Goal: Task Accomplishment & Management: Use online tool/utility

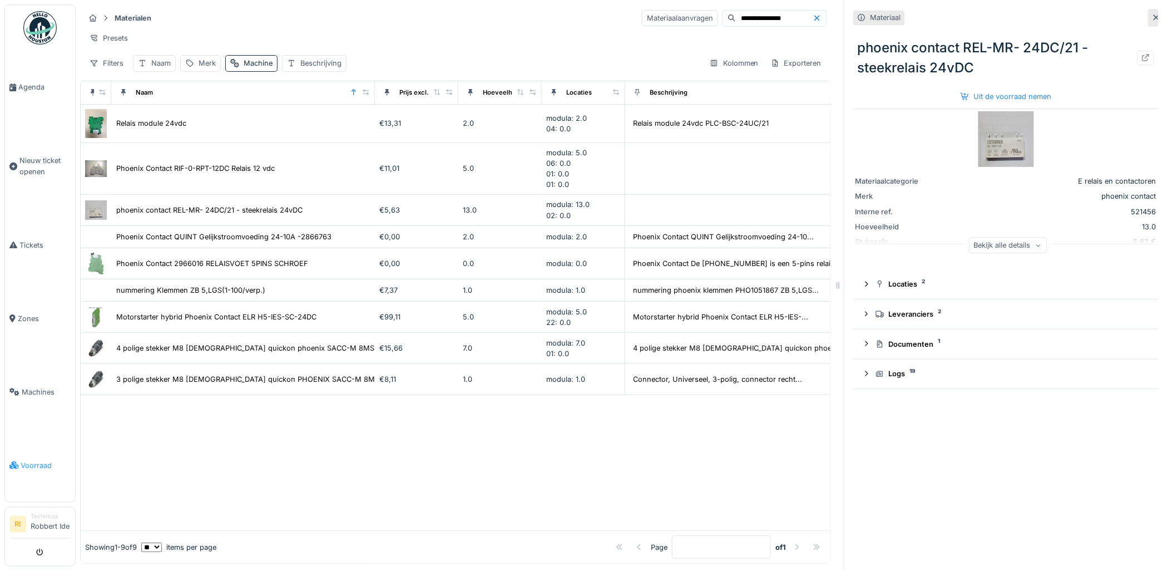
click at [29, 460] on span "Voorraad" at bounding box center [46, 465] width 50 height 11
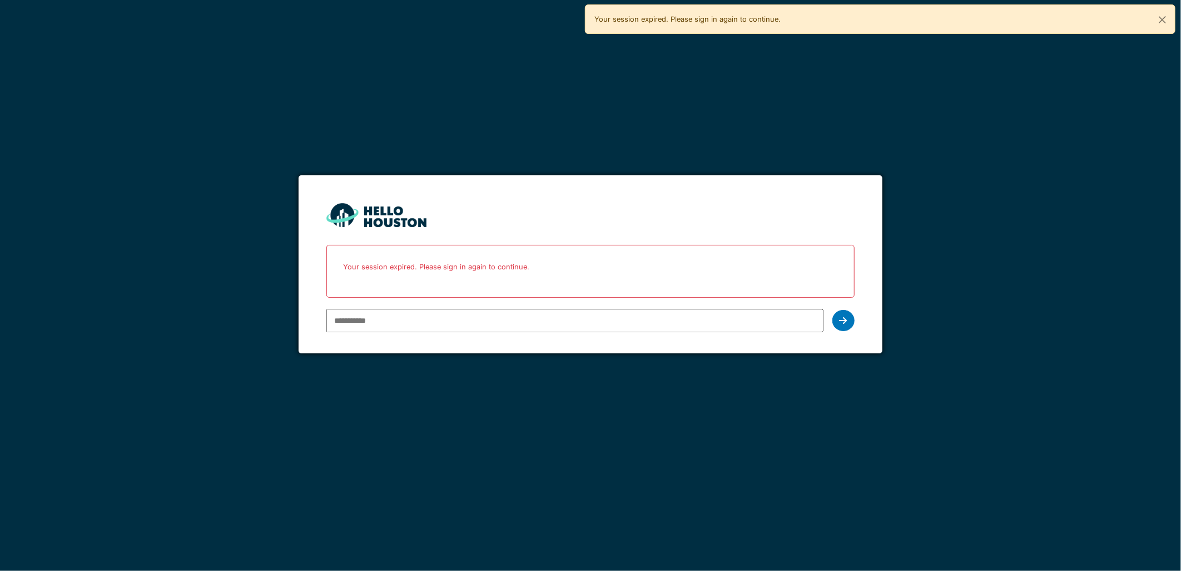
click at [611, 319] on input "email" at bounding box center [574, 320] width 497 height 23
click at [583, 323] on input "email" at bounding box center [574, 320] width 497 height 23
click at [381, 321] on input "email" at bounding box center [574, 320] width 497 height 23
type input "**********"
click at [850, 321] on div at bounding box center [843, 320] width 22 height 21
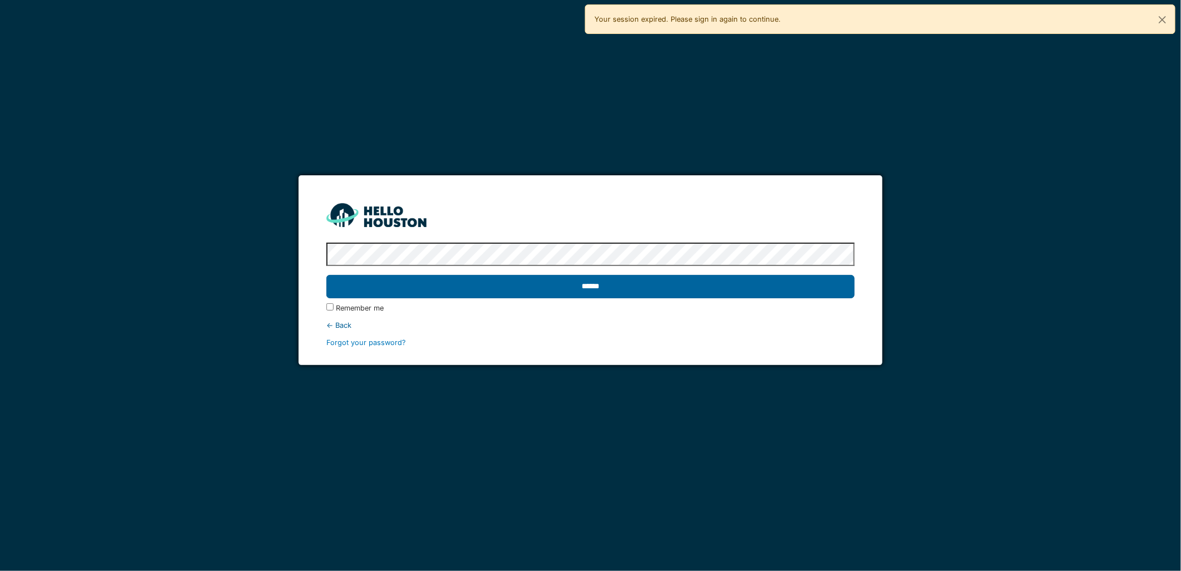
click at [651, 295] on input "******" at bounding box center [590, 286] width 528 height 23
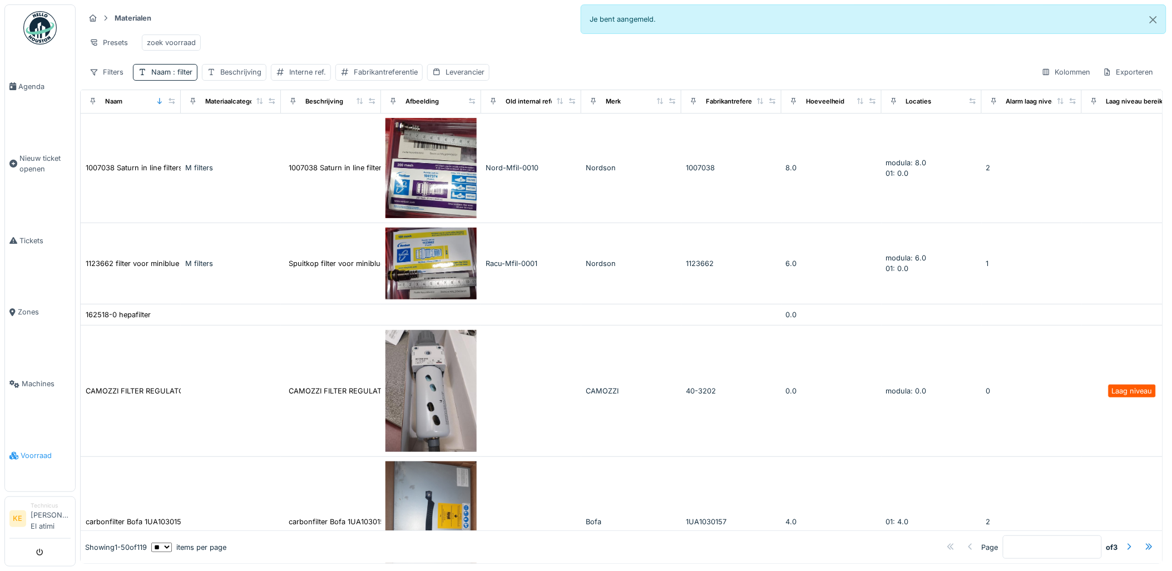
click at [42, 457] on span "Voorraad" at bounding box center [46, 455] width 50 height 11
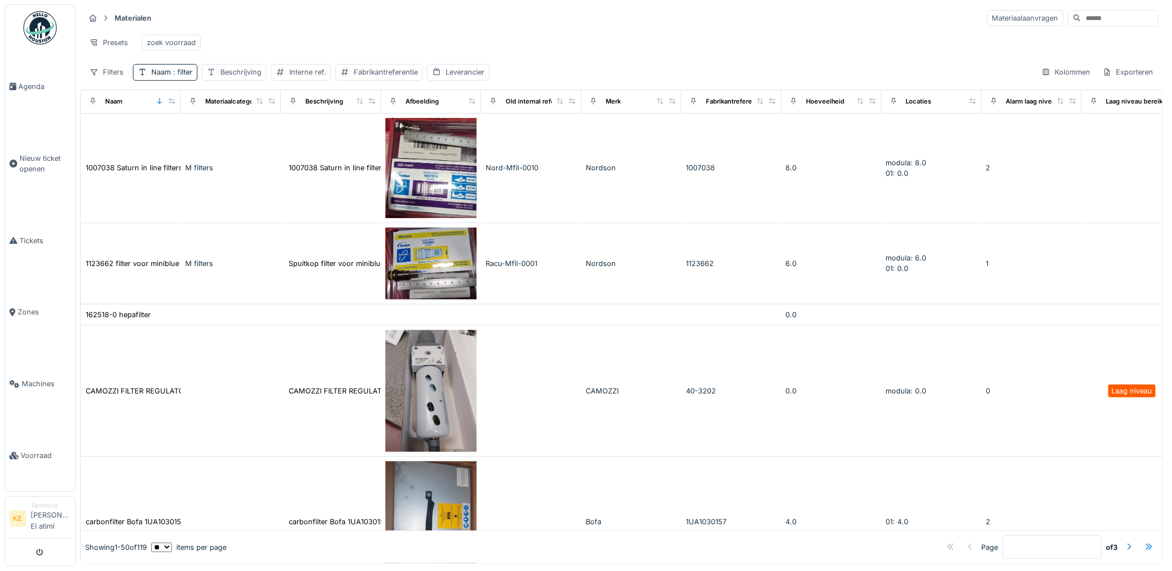
click at [1116, 20] on input at bounding box center [1119, 19] width 77 height 16
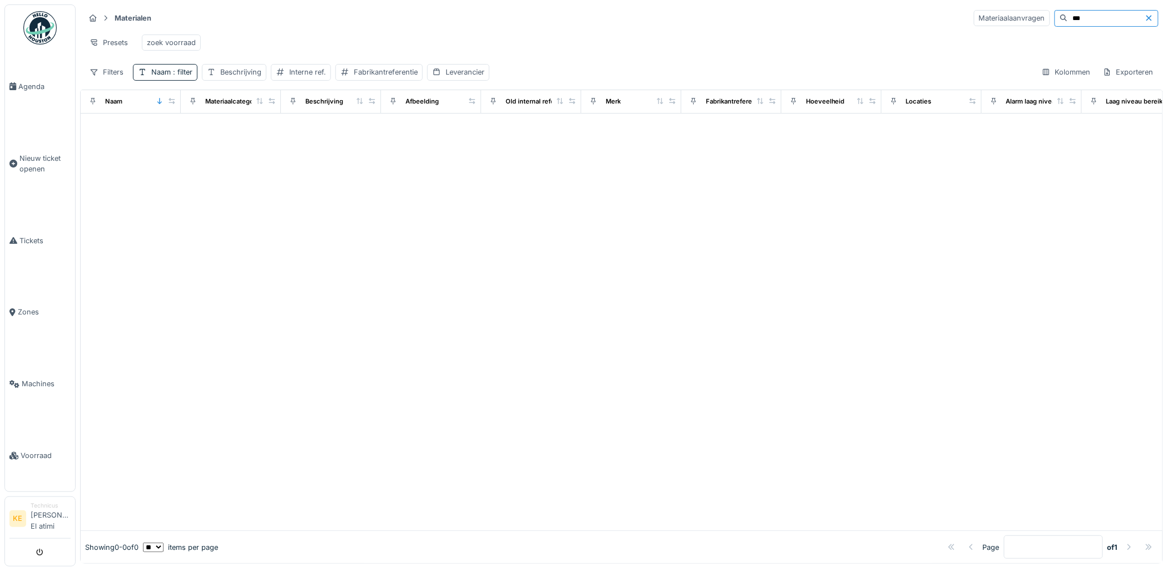
click at [1101, 21] on input "***" at bounding box center [1106, 19] width 77 height 16
type input "*"
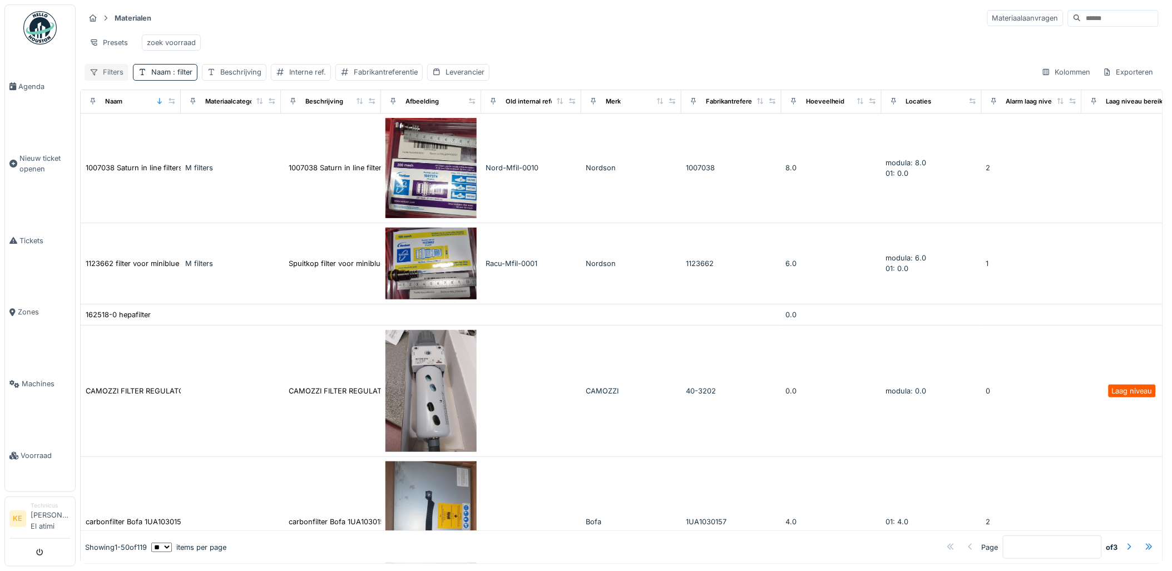
click at [102, 80] on div "Filters" at bounding box center [107, 72] width 44 height 16
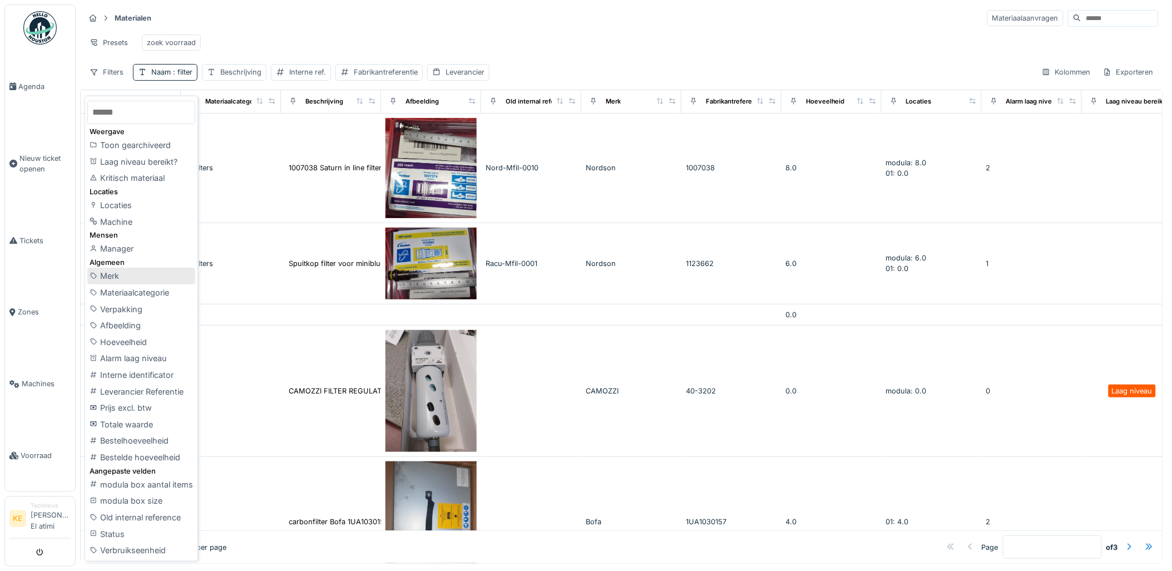
click at [117, 277] on div "Merk" at bounding box center [141, 275] width 108 height 17
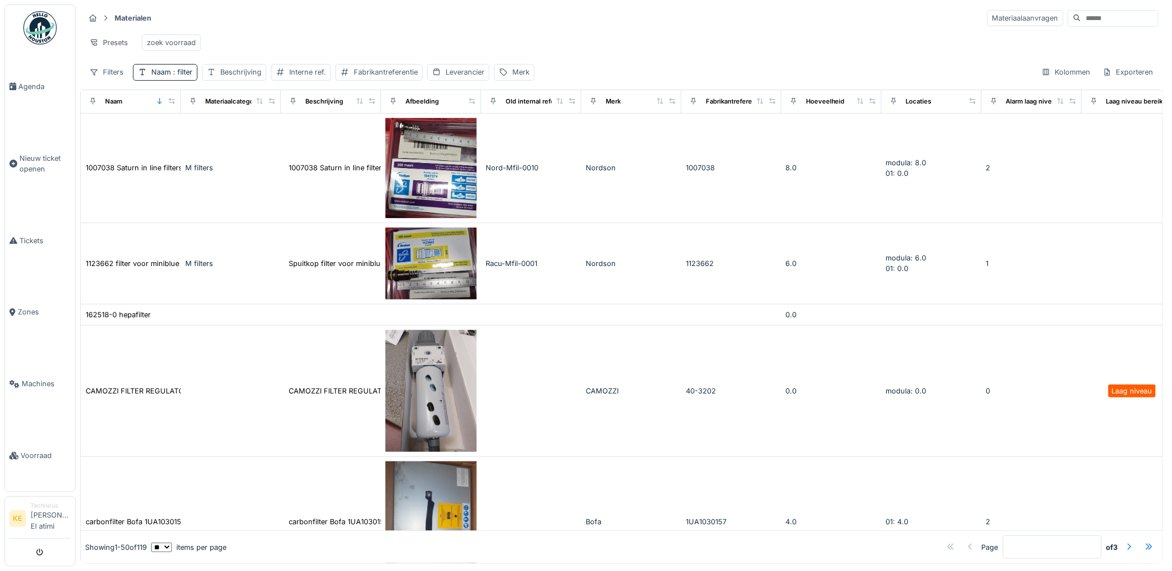
click at [1109, 23] on input at bounding box center [1119, 19] width 77 height 16
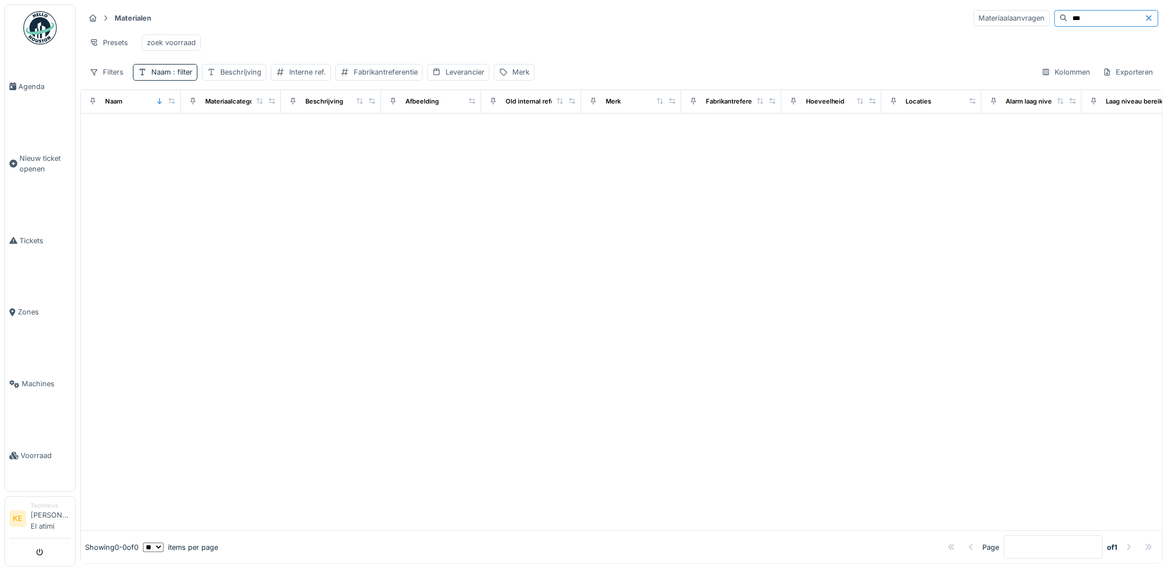
click at [1082, 19] on input "***" at bounding box center [1106, 19] width 77 height 16
type input "*"
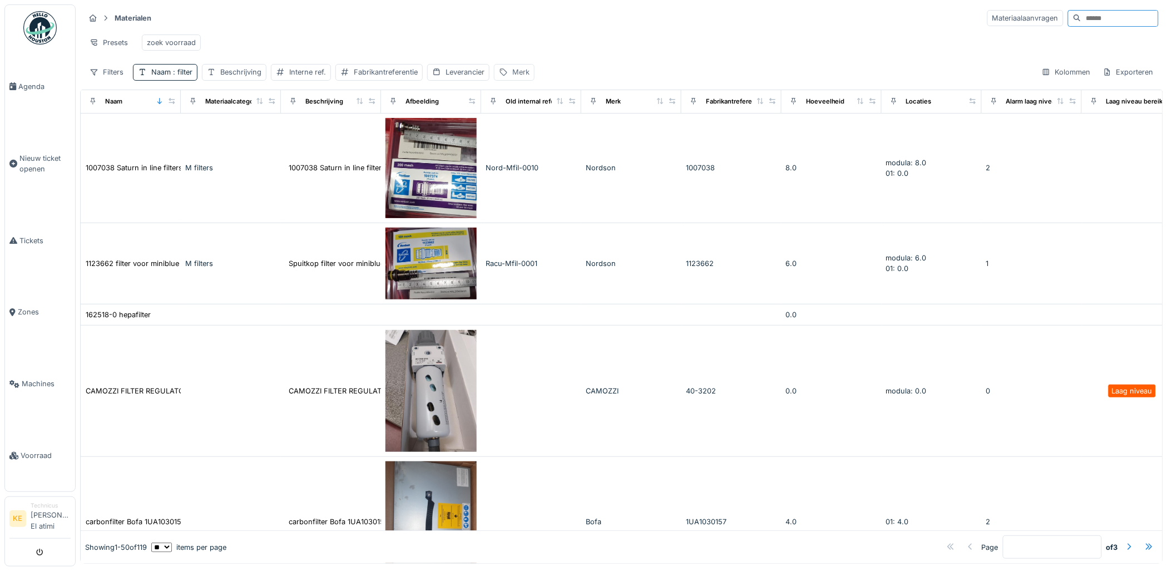
click at [521, 77] on div "Merk" at bounding box center [520, 72] width 17 height 11
click at [529, 135] on label "Merk" at bounding box center [517, 134] width 26 height 13
click at [529, 135] on input "Merk" at bounding box center [555, 134] width 111 height 23
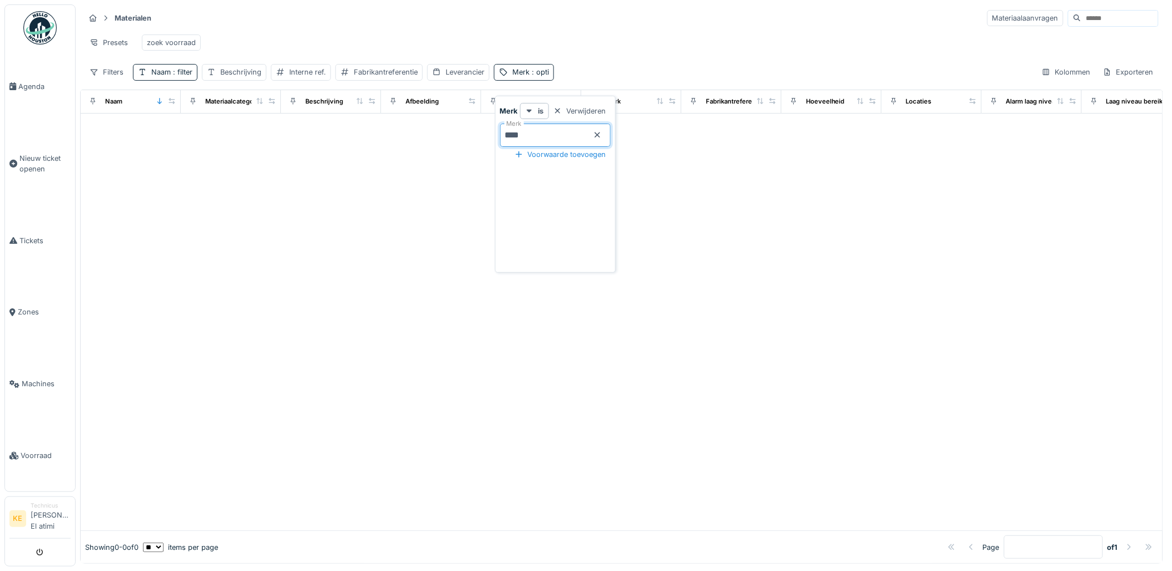
click at [599, 135] on input "****" at bounding box center [555, 134] width 111 height 23
type input "*"
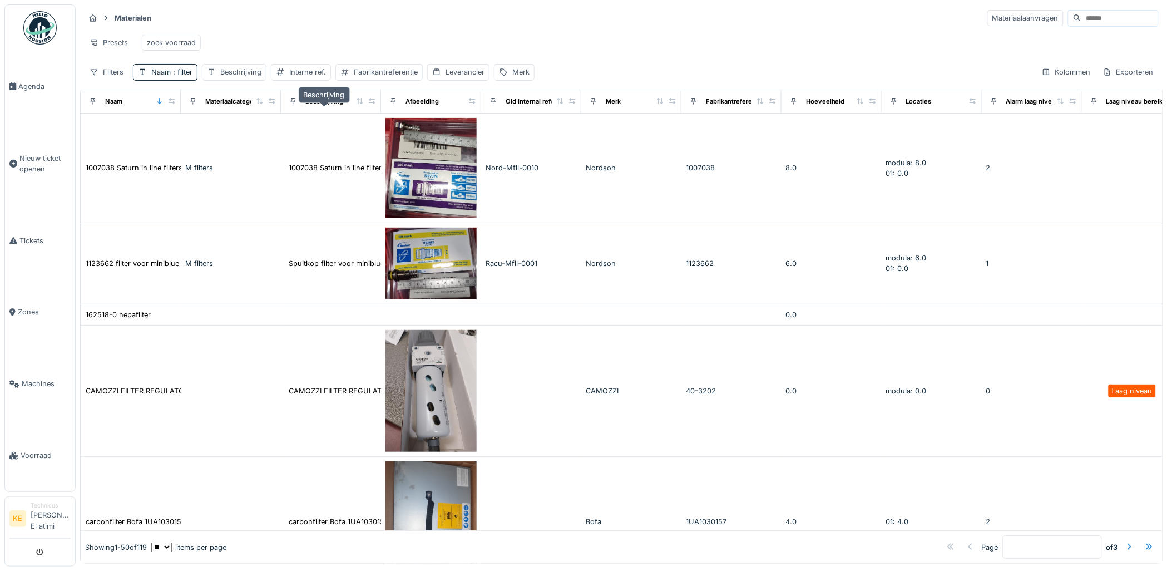
click at [324, 106] on div "Beschrijving" at bounding box center [324, 101] width 38 height 9
click at [237, 77] on div "Beschrijving" at bounding box center [240, 72] width 41 height 11
click at [269, 128] on input "Beschrijving" at bounding box center [275, 134] width 136 height 23
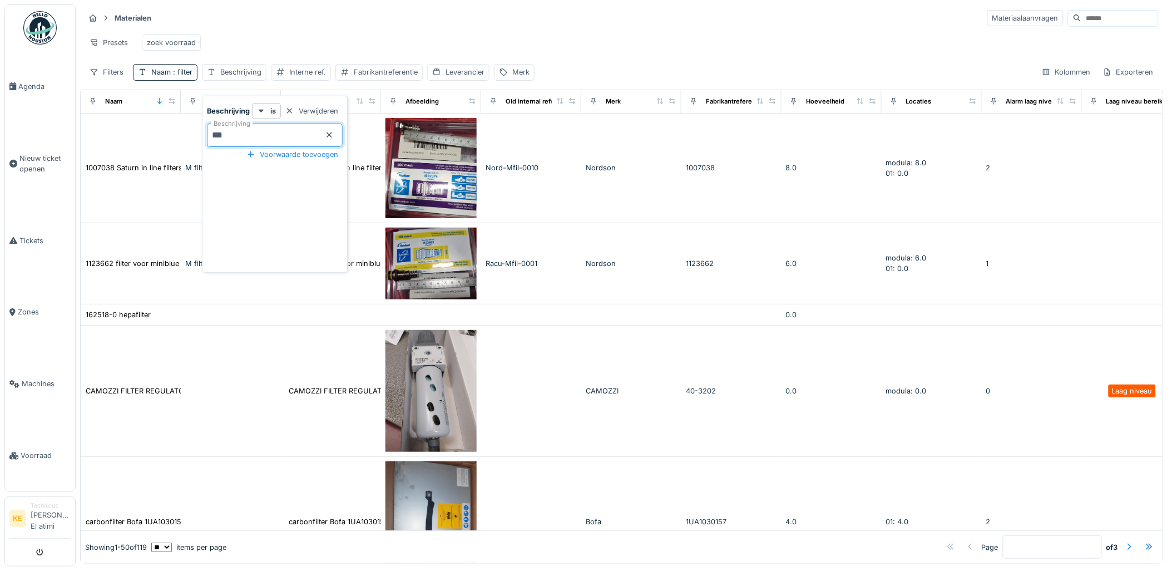
type input "****"
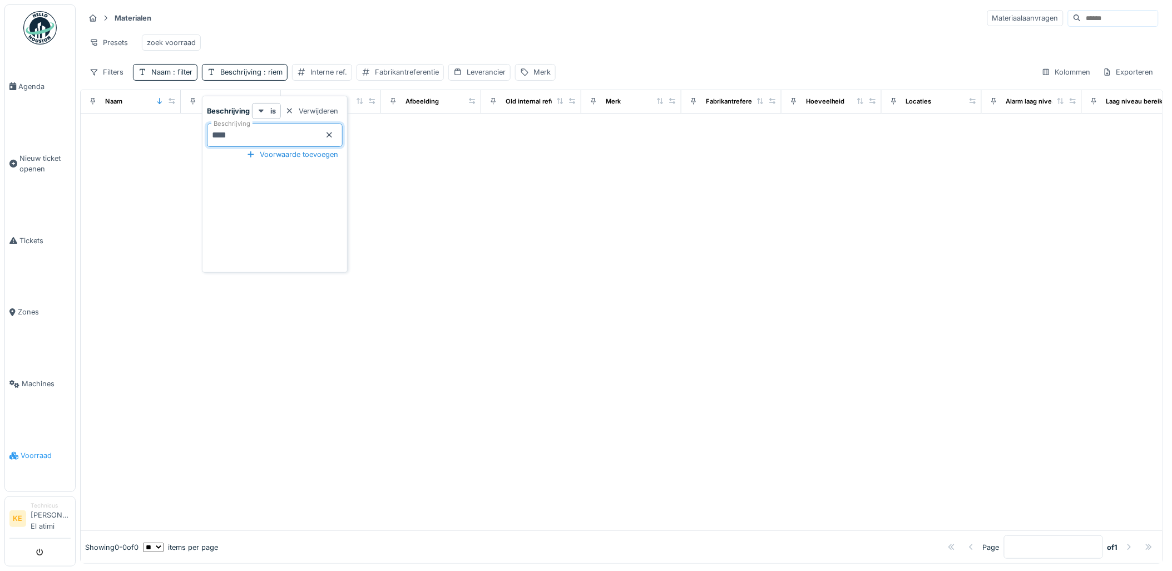
click at [33, 449] on link "Voorraad" at bounding box center [40, 455] width 70 height 72
click at [326, 76] on span ": riem" at bounding box center [316, 72] width 21 height 8
click at [358, 131] on input "****" at bounding box center [320, 134] width 136 height 23
click at [377, 136] on icon at bounding box center [374, 135] width 6 height 6
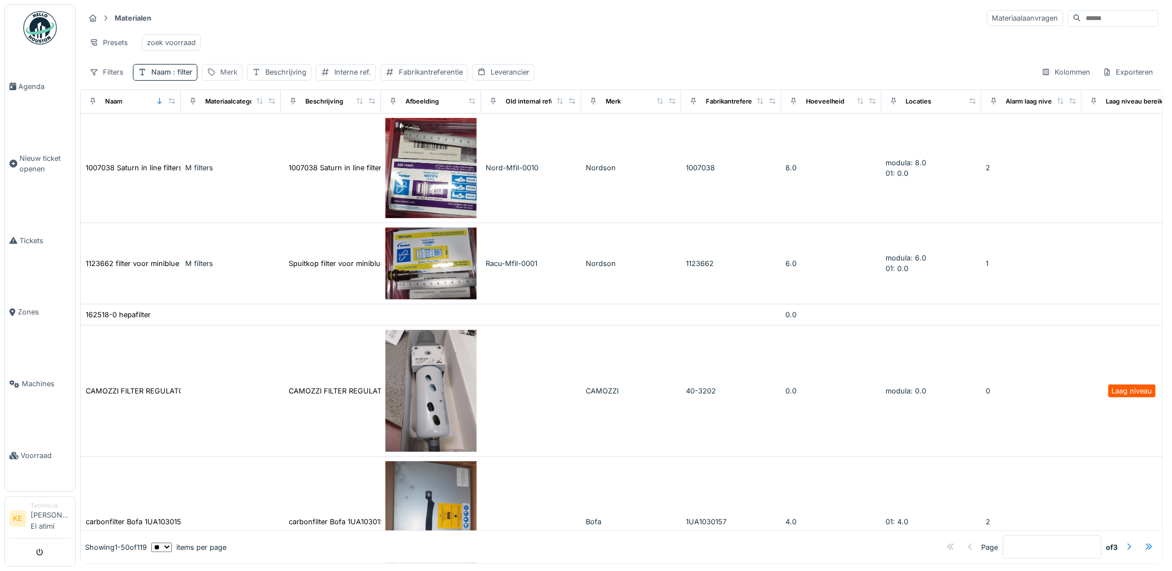
click at [232, 77] on div "Merk" at bounding box center [228, 72] width 17 height 11
click at [241, 134] on input "Merk" at bounding box center [262, 134] width 111 height 23
type input "****"
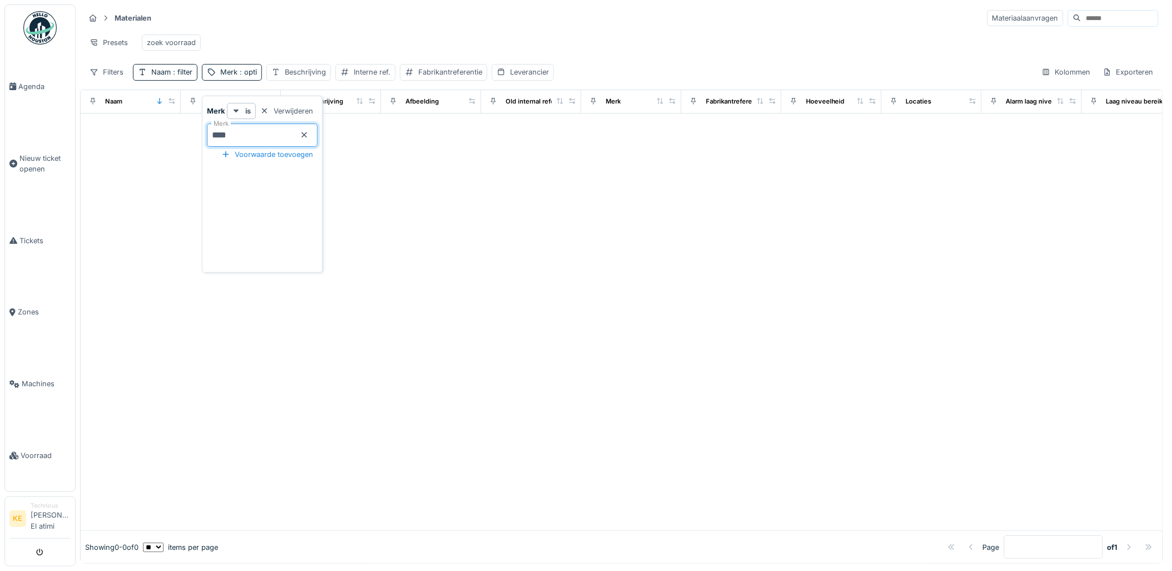
click at [768, 66] on div "Materialen Materiaalaanvragen Presets zoek voorraad Filters Naam : filter Merk …" at bounding box center [621, 44] width 1083 height 81
click at [231, 106] on div "Materiaalcategorie" at bounding box center [233, 101] width 56 height 9
click at [232, 77] on div "Merk : opti" at bounding box center [238, 72] width 37 height 11
click at [309, 132] on icon at bounding box center [304, 134] width 9 height 7
click at [314, 77] on div "Beschrijving" at bounding box center [305, 72] width 41 height 11
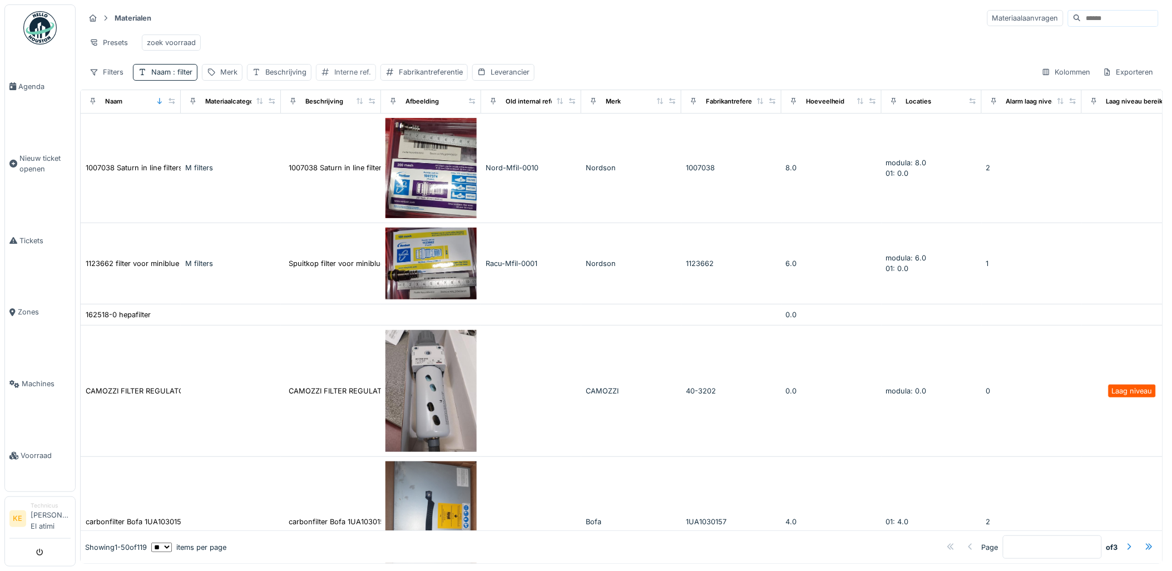
click at [354, 77] on div "Interne ref." at bounding box center [352, 72] width 37 height 11
click at [424, 77] on div "Fabrikantreferentie" at bounding box center [431, 72] width 64 height 11
click at [499, 77] on div "Leverancier" at bounding box center [509, 72] width 39 height 11
click at [537, 131] on div "Leverancier" at bounding box center [512, 134] width 59 height 12
type input "*"
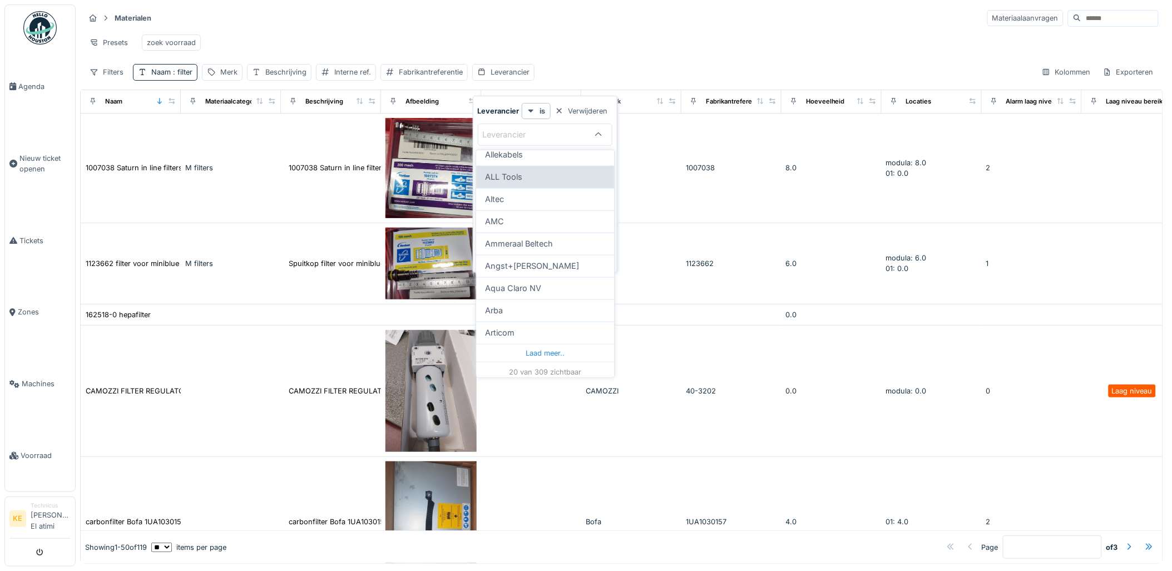
scroll to position [325, 0]
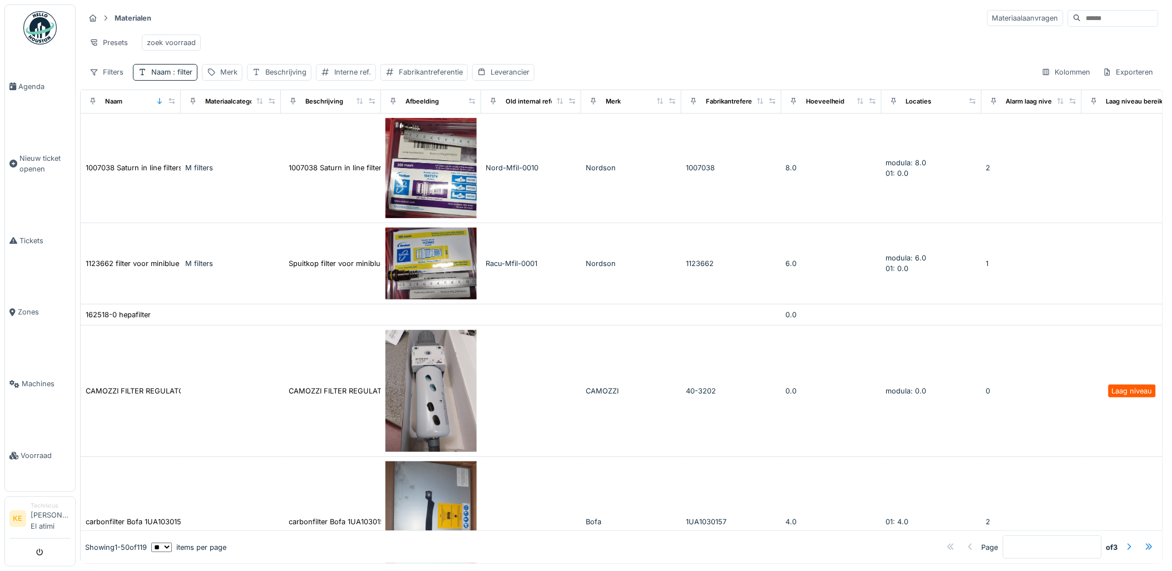
click at [680, 52] on div "Presets zoek voorraad" at bounding box center [622, 42] width 1074 height 25
click at [36, 452] on span "Voorraad" at bounding box center [46, 455] width 50 height 11
click at [1081, 21] on input at bounding box center [1119, 19] width 77 height 16
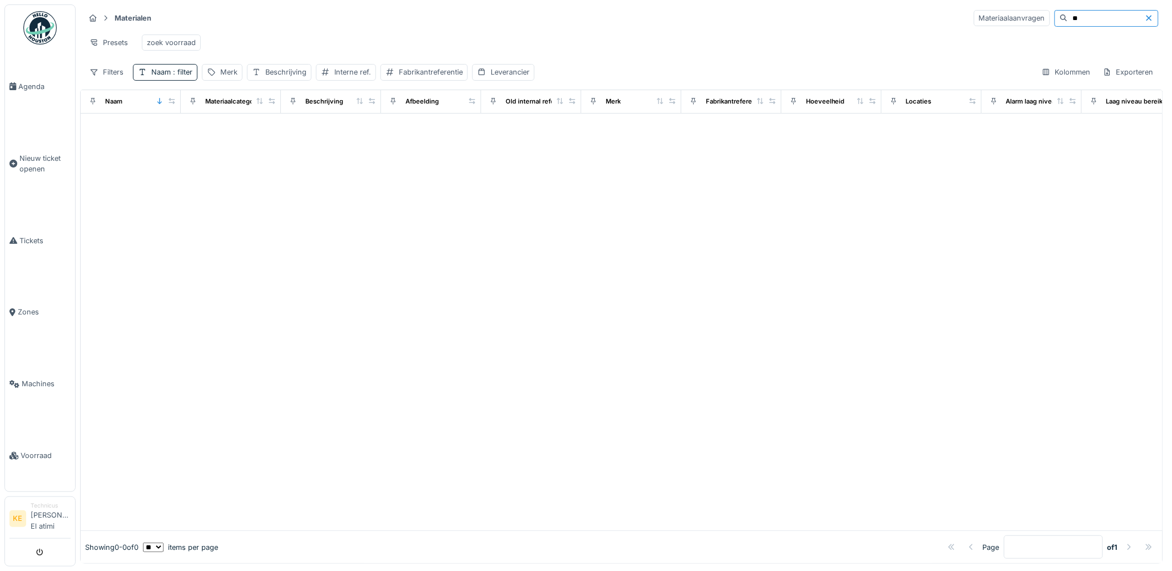
type input "*"
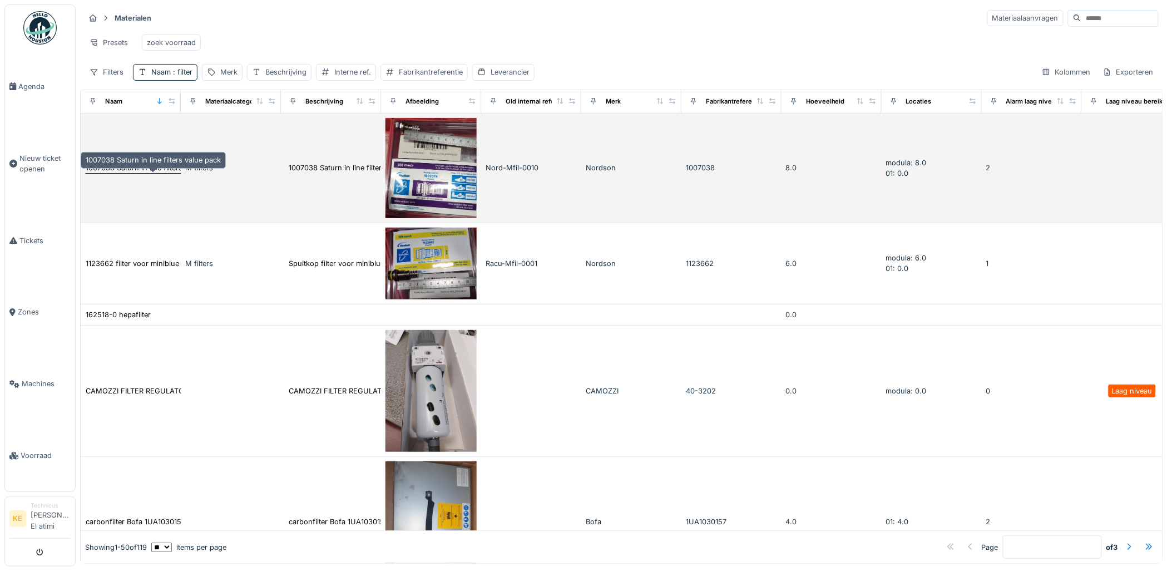
click at [173, 173] on div "1007038 Saturn in line filters value pack" at bounding box center [153, 167] width 135 height 11
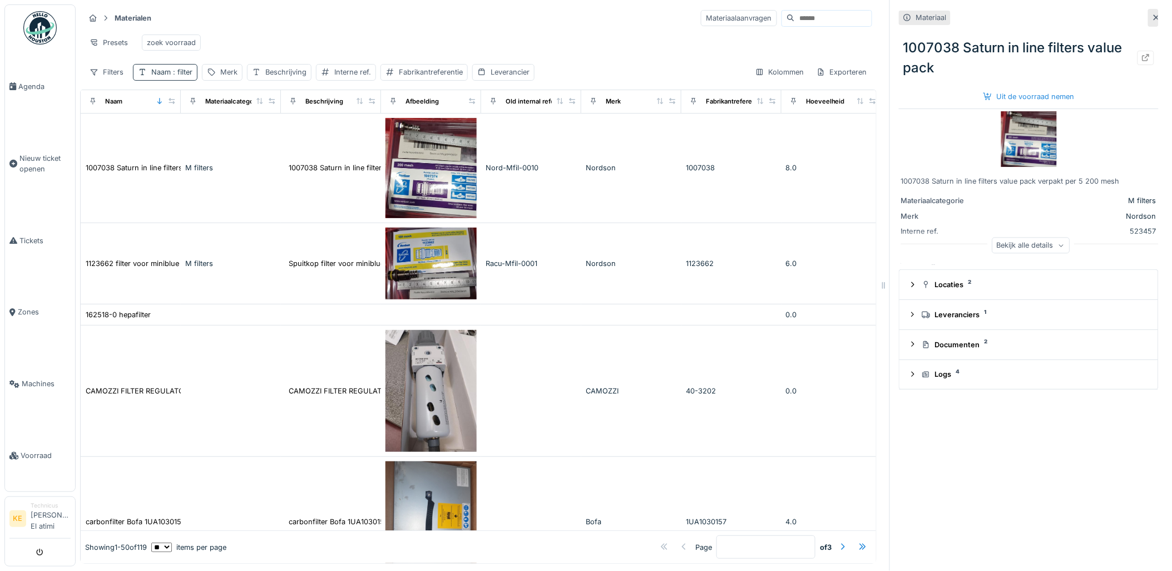
click at [190, 76] on span ": filter" at bounding box center [182, 72] width 22 height 8
click at [242, 136] on icon at bounding box center [237, 134] width 9 height 7
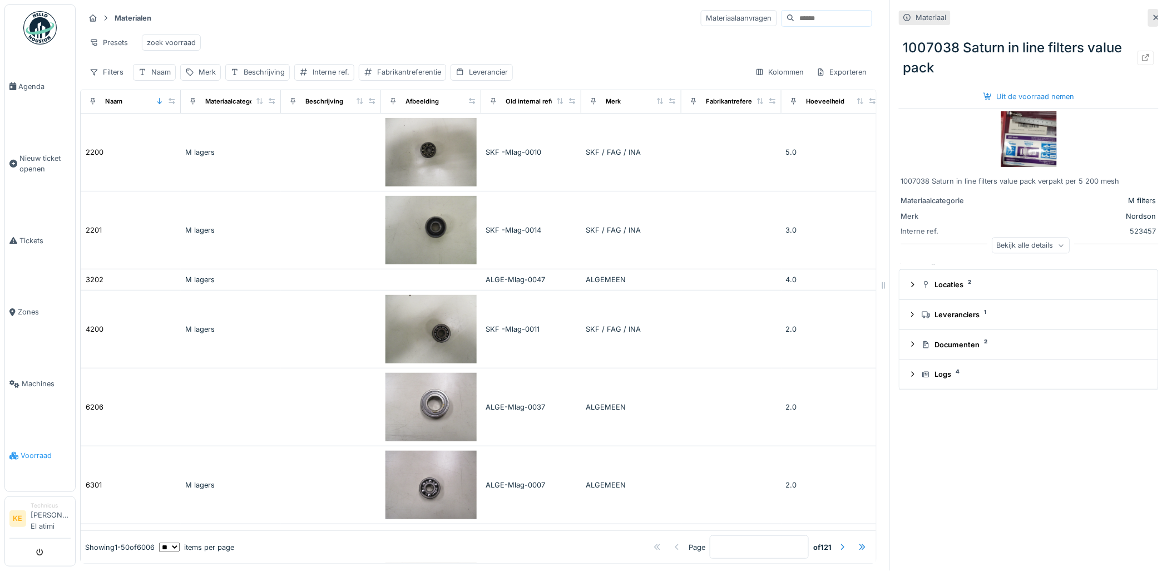
click at [31, 453] on span "Voorraad" at bounding box center [46, 455] width 50 height 11
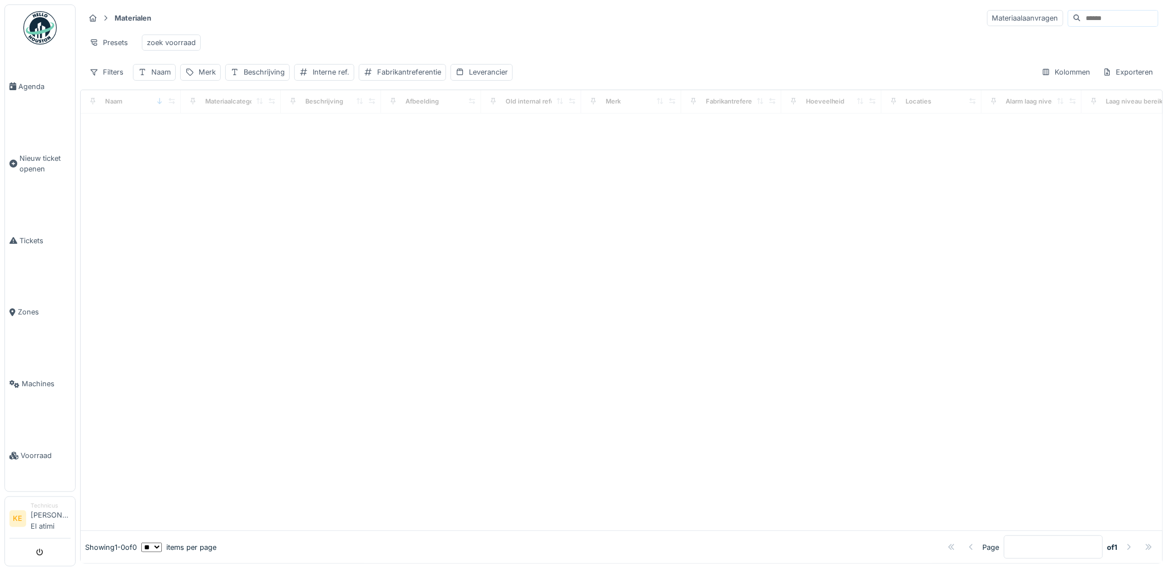
click at [1082, 10] on div "Materialen Materiaalaanvragen" at bounding box center [622, 18] width 1074 height 18
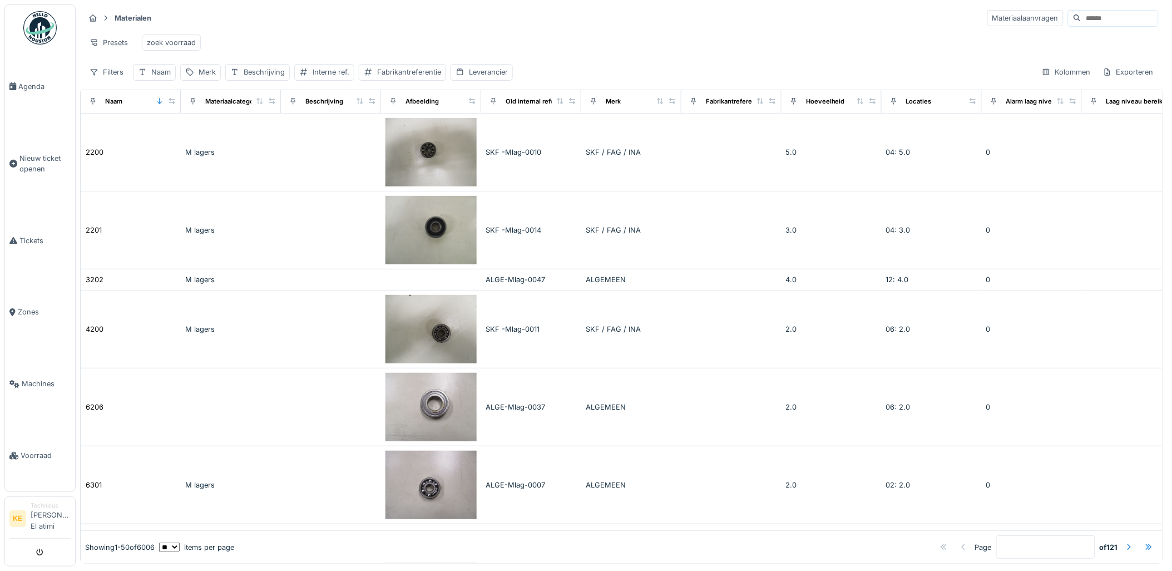
click at [1087, 20] on input at bounding box center [1119, 19] width 77 height 16
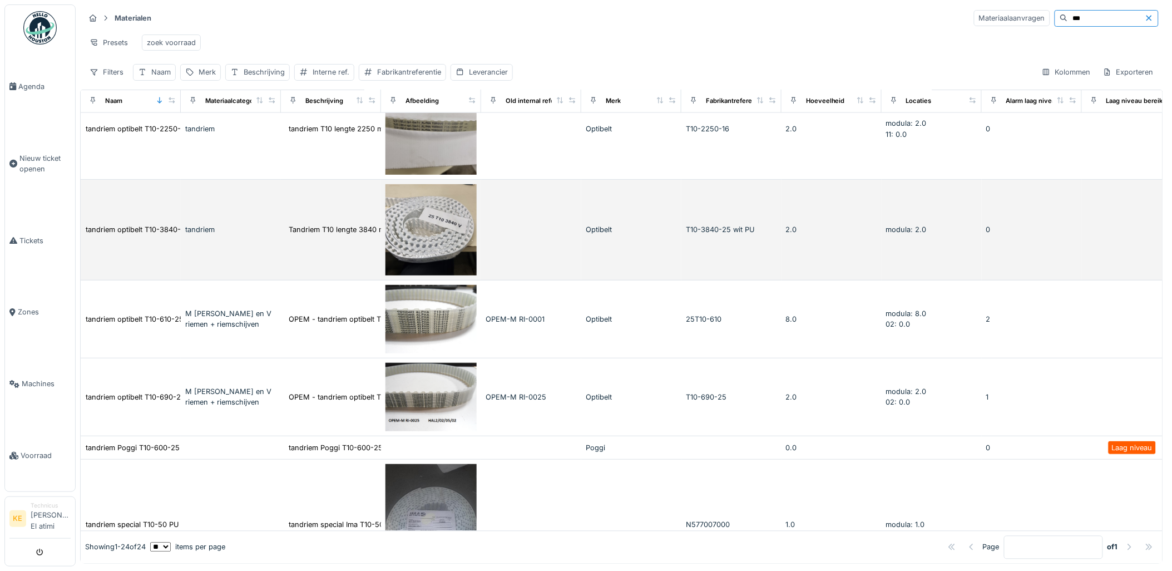
scroll to position [618, 0]
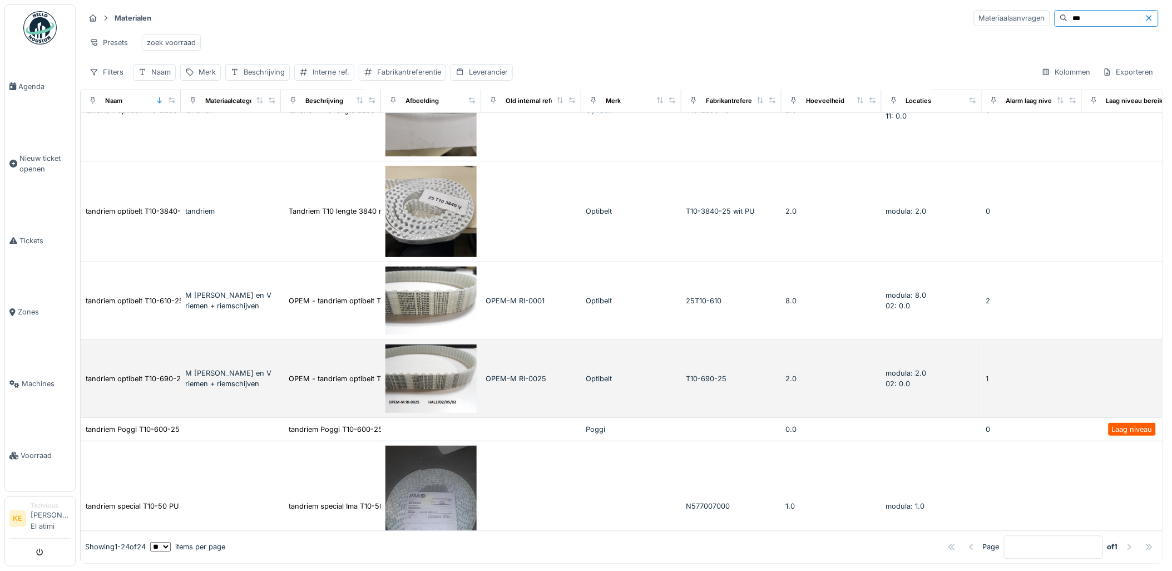
type input "***"
click at [219, 386] on div "M RIEMEN tandriemen en V riemen + riemschijven" at bounding box center [230, 378] width 91 height 21
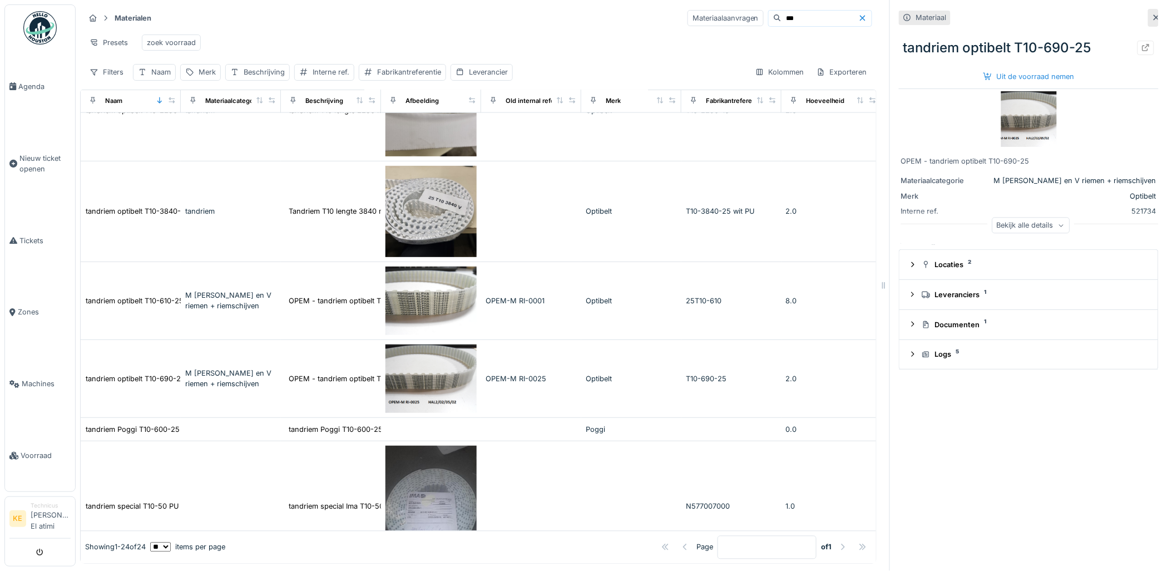
click at [1019, 118] on img at bounding box center [1029, 119] width 56 height 56
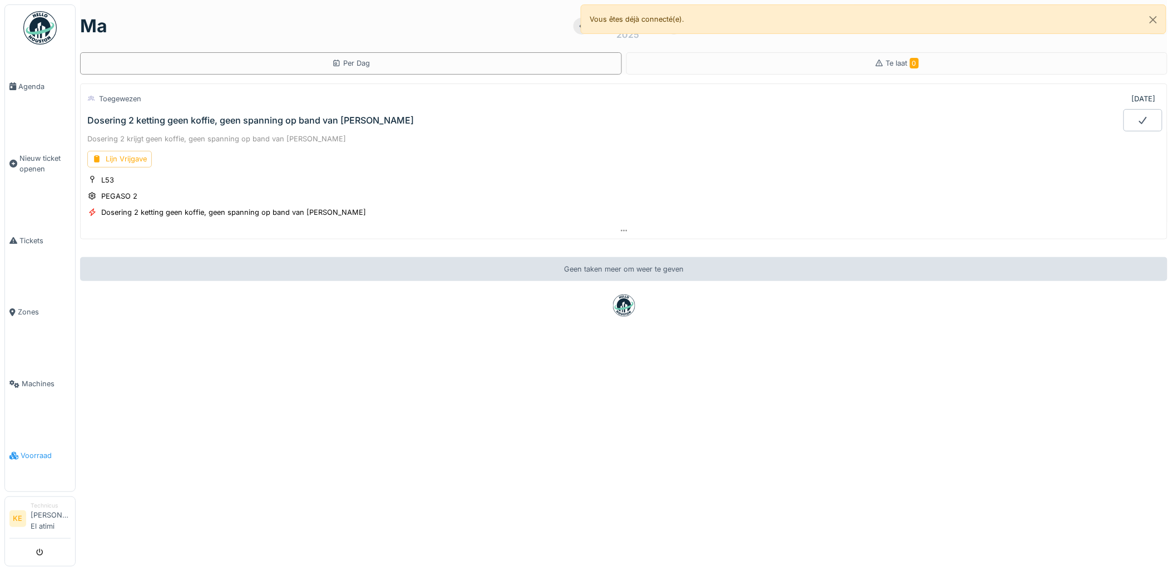
click at [44, 455] on span "Voorraad" at bounding box center [46, 455] width 50 height 11
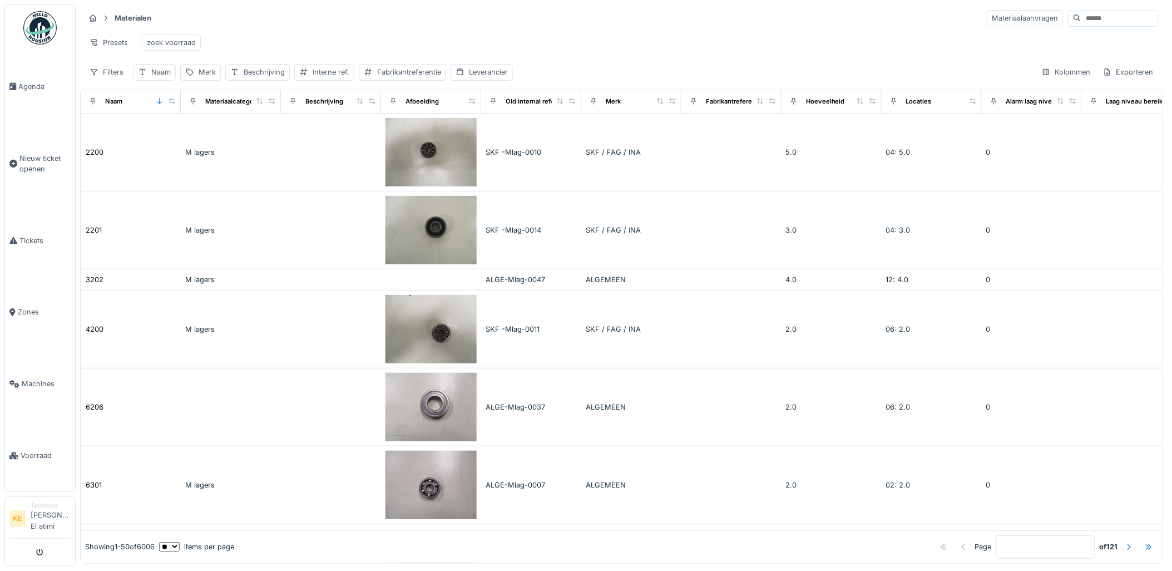
click at [1081, 19] on input at bounding box center [1119, 19] width 77 height 16
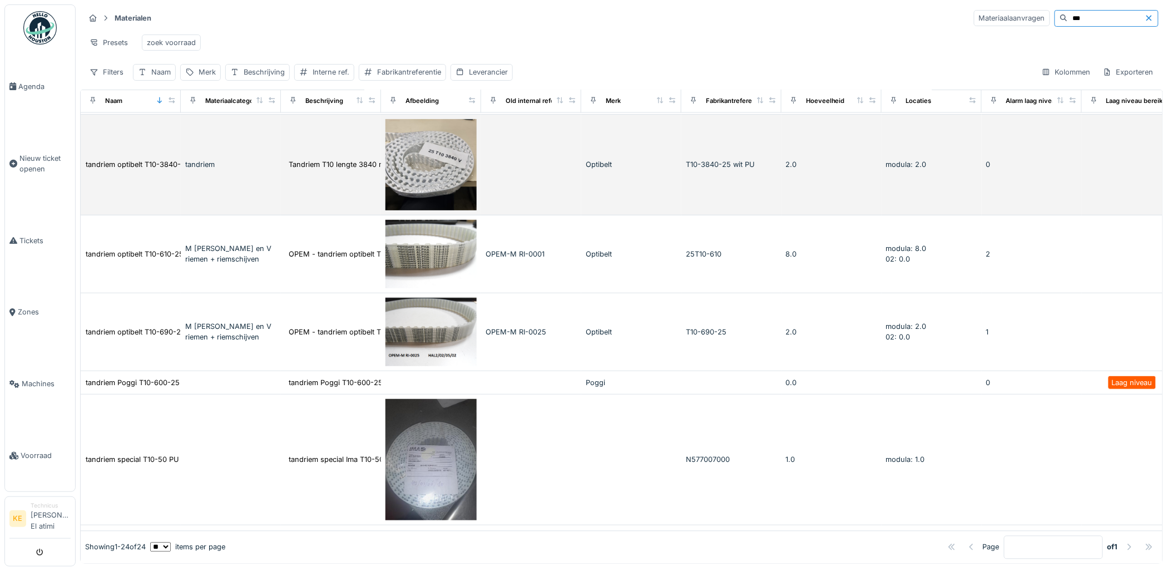
scroll to position [680, 0]
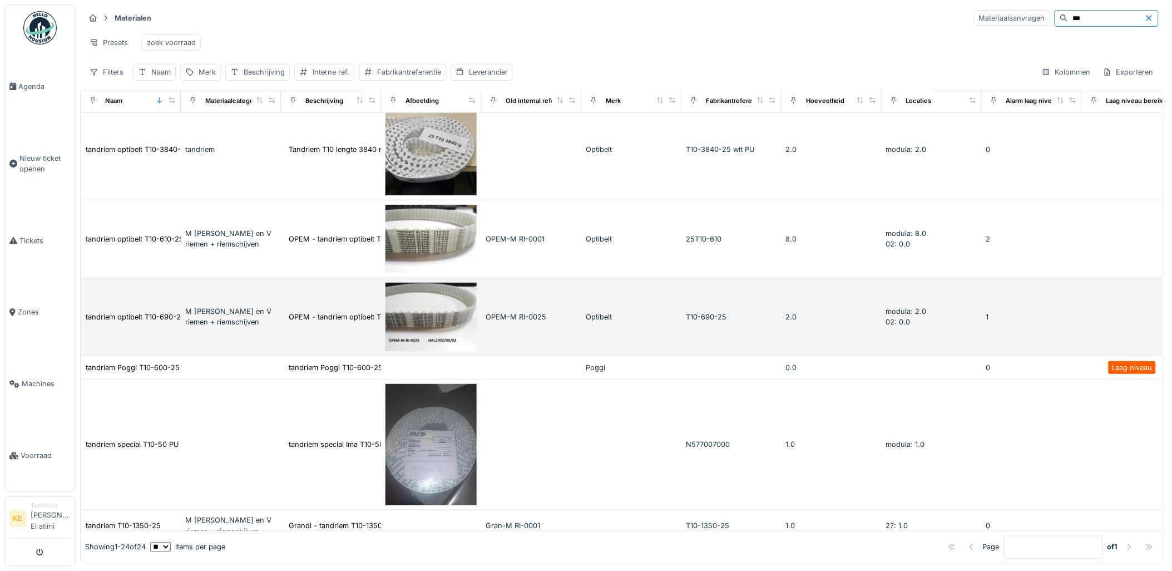
type input "***"
click at [429, 324] on img at bounding box center [430, 316] width 91 height 68
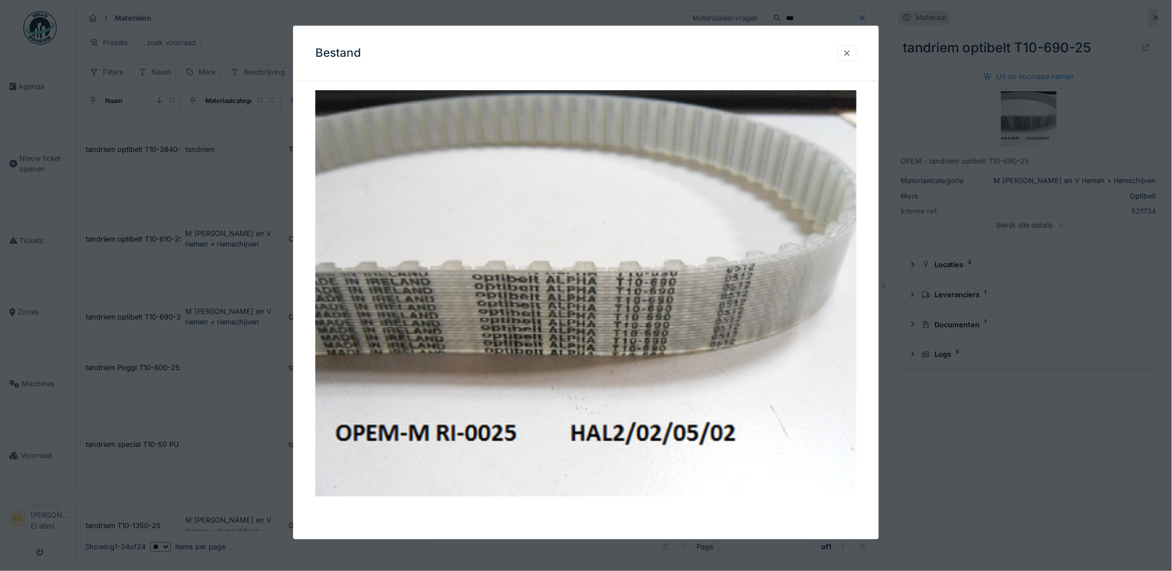
click at [850, 53] on div at bounding box center [846, 53] width 9 height 11
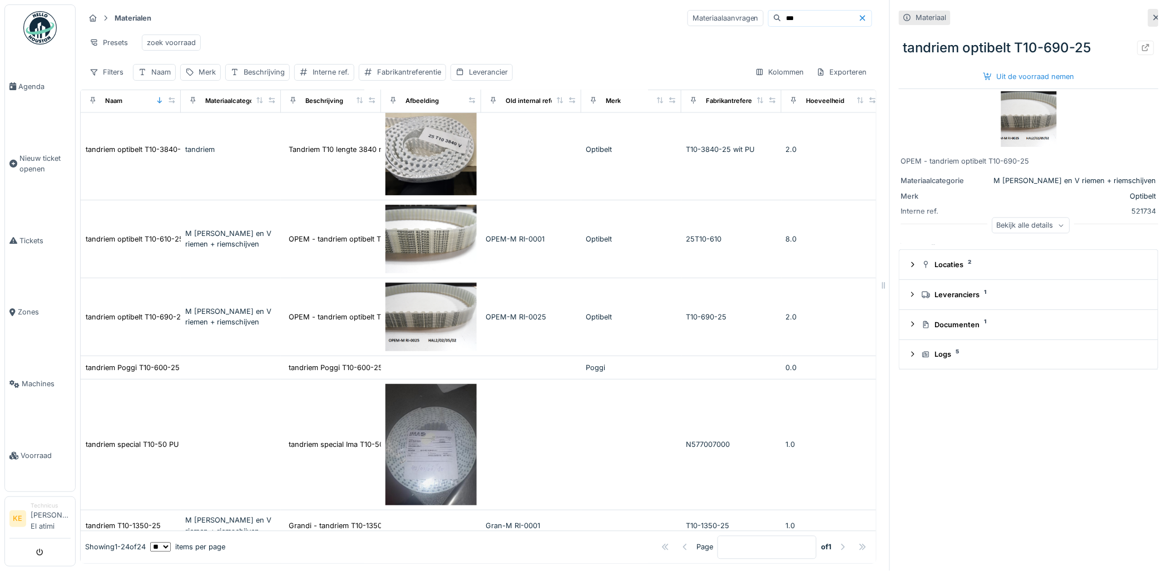
scroll to position [9, 0]
click at [1023, 99] on img at bounding box center [1029, 119] width 56 height 56
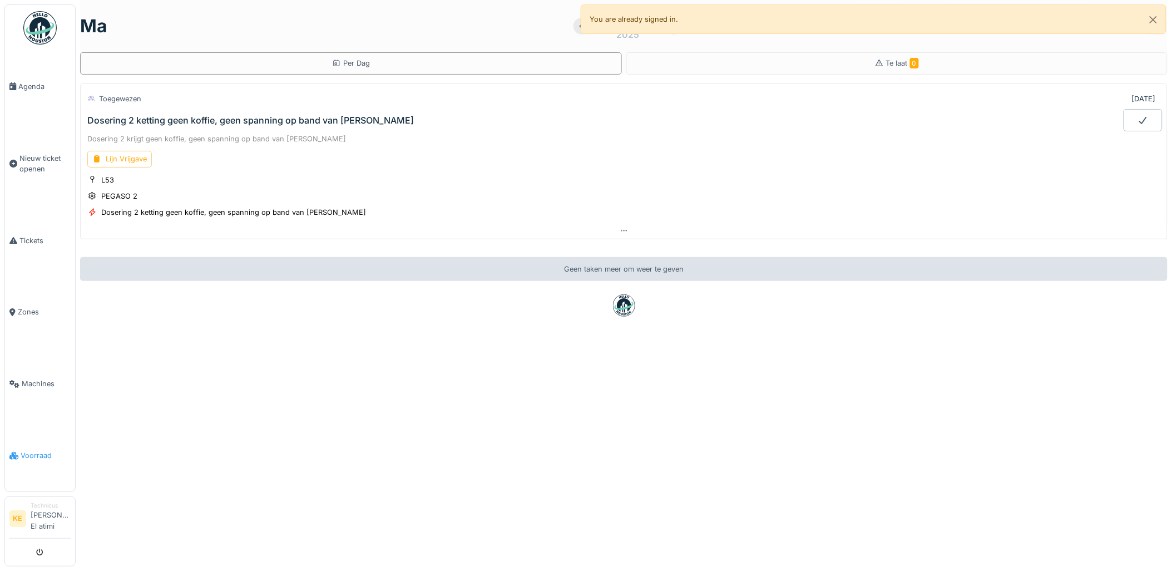
click at [44, 451] on span "Voorraad" at bounding box center [46, 455] width 50 height 11
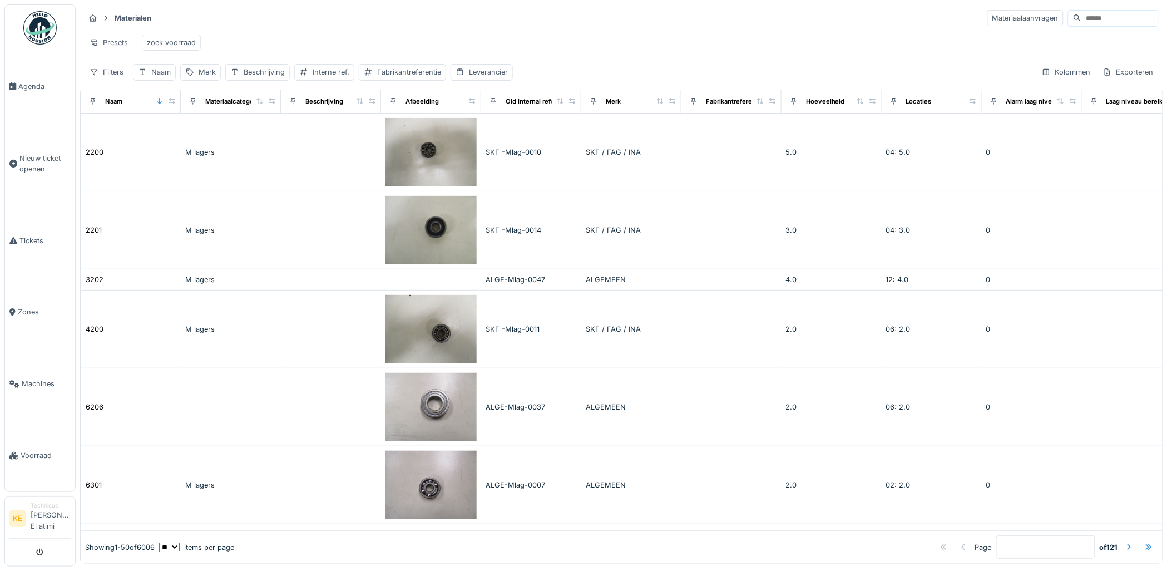
click at [1081, 16] on input at bounding box center [1119, 19] width 77 height 16
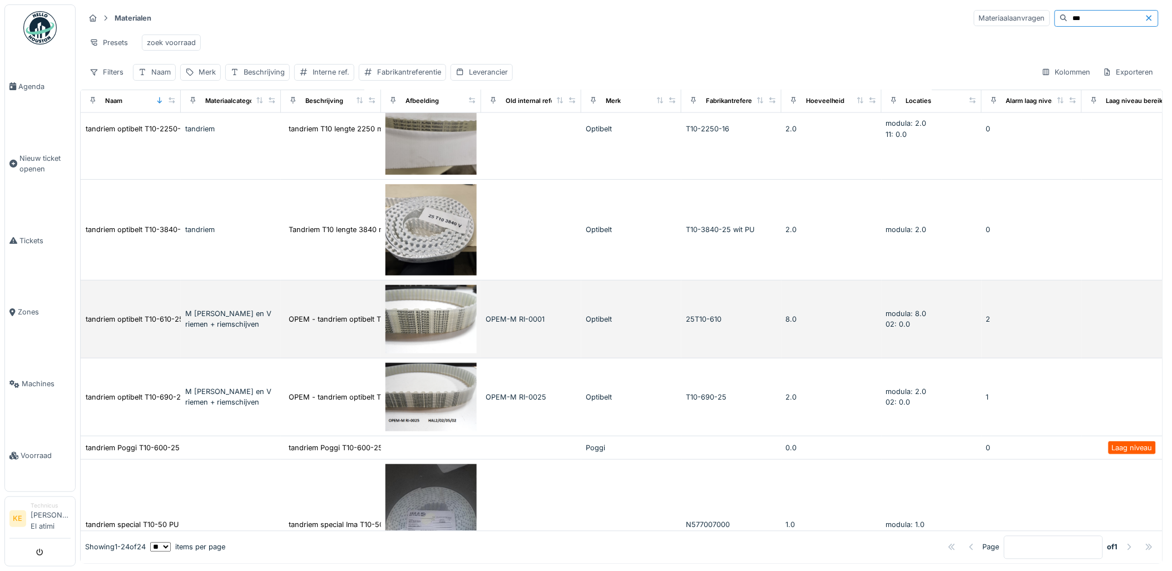
scroll to position [618, 0]
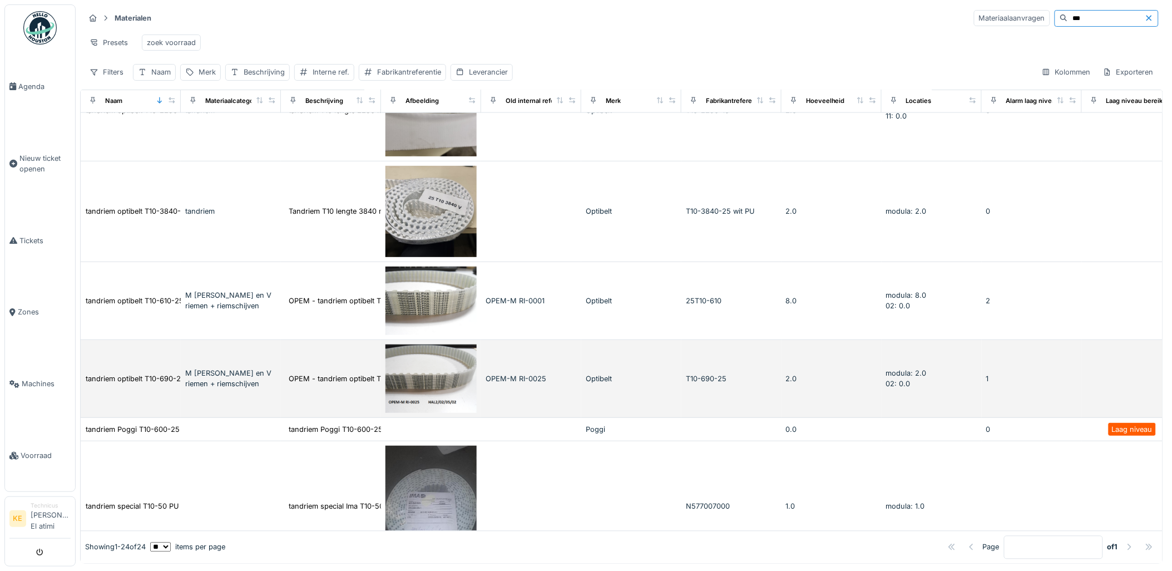
type input "***"
click at [404, 390] on img at bounding box center [430, 378] width 91 height 68
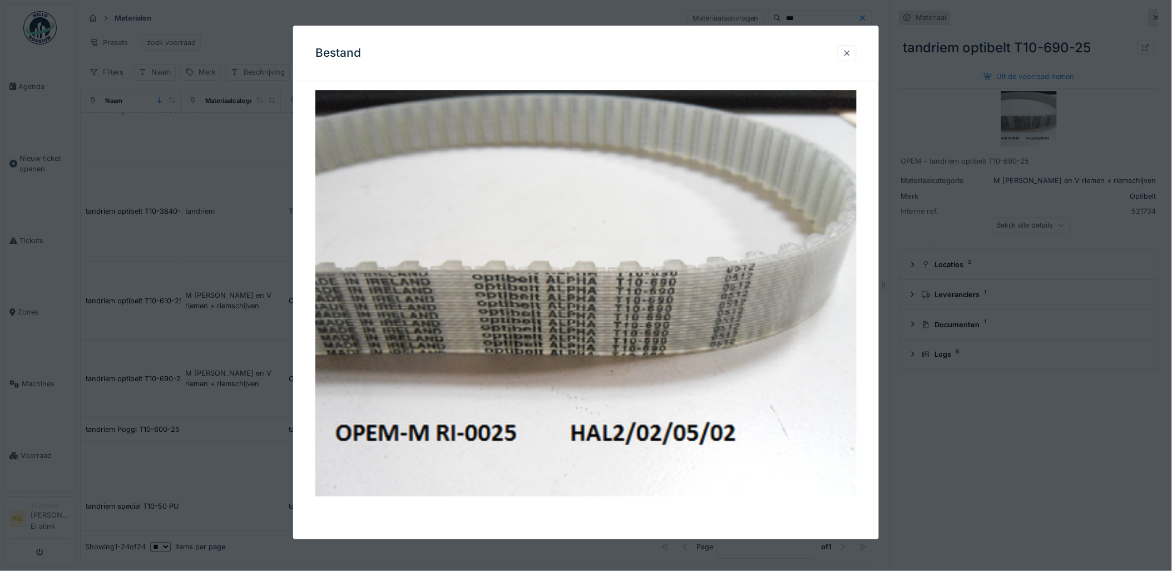
click at [851, 56] on div at bounding box center [846, 53] width 9 height 11
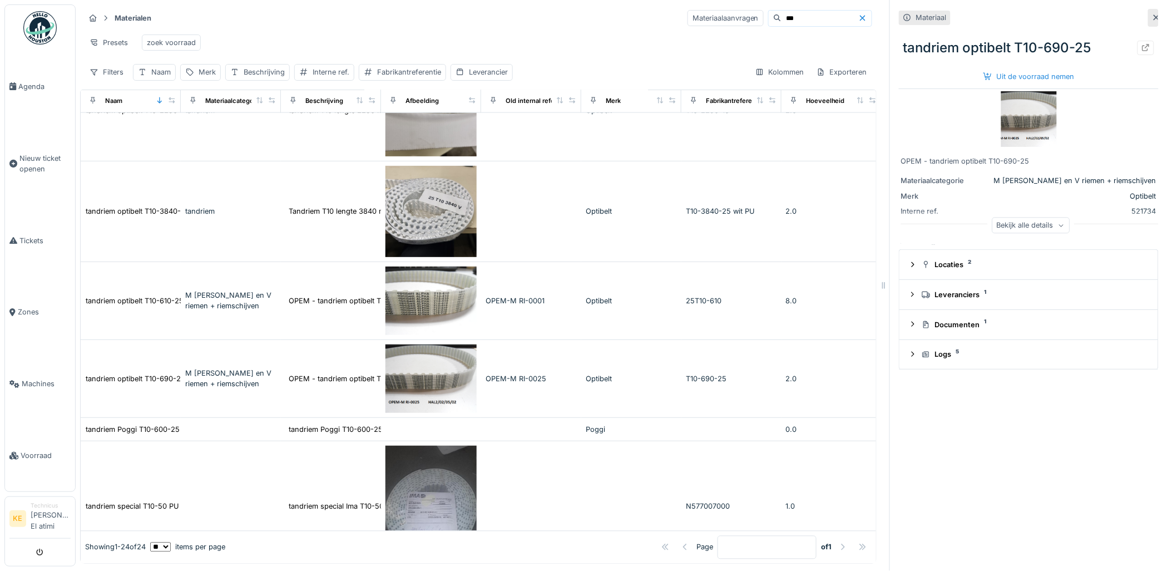
click at [1058, 225] on icon at bounding box center [1061, 225] width 7 height 6
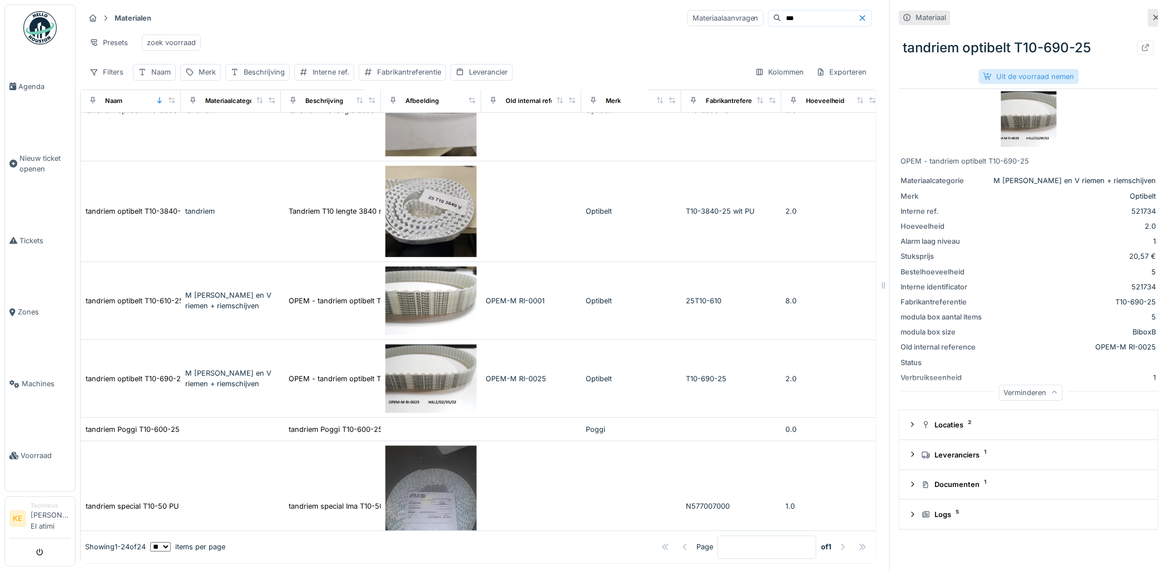
click at [1031, 79] on div "Uit de voorraad nemen" at bounding box center [1029, 76] width 100 height 15
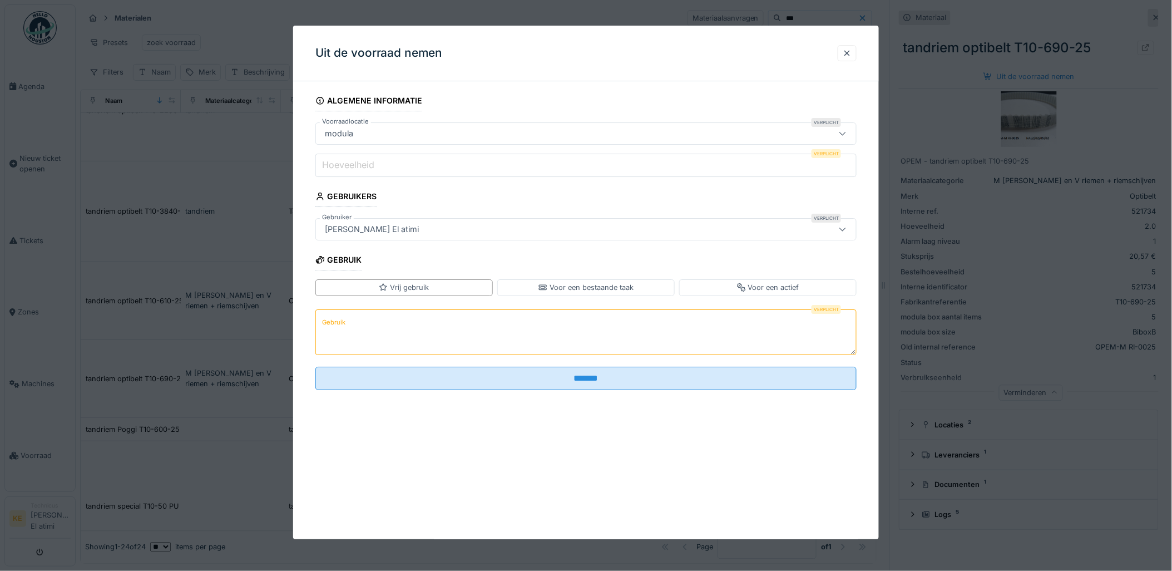
click at [481, 170] on input "Hoeveelheid" at bounding box center [586, 164] width 542 height 23
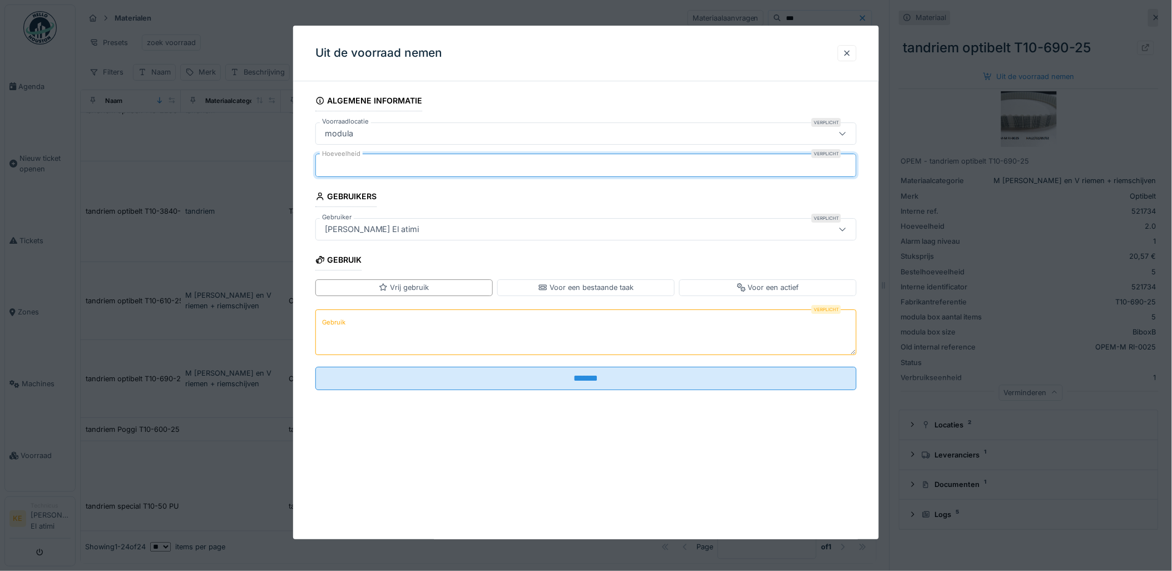
type input "*"
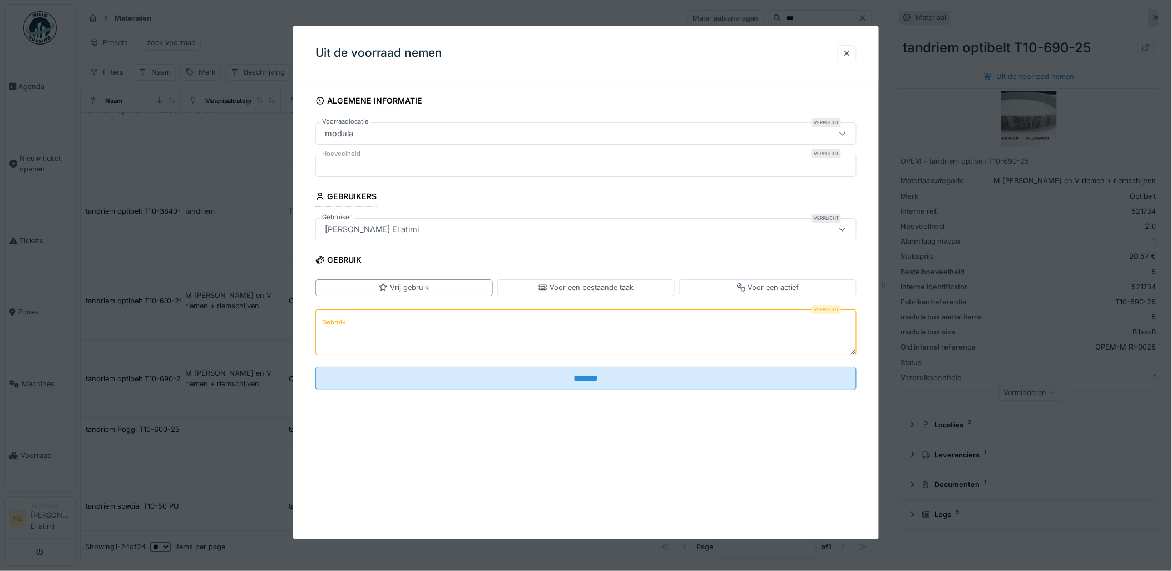
scroll to position [9, 0]
click at [419, 337] on textarea "Gebruik" at bounding box center [586, 332] width 542 height 46
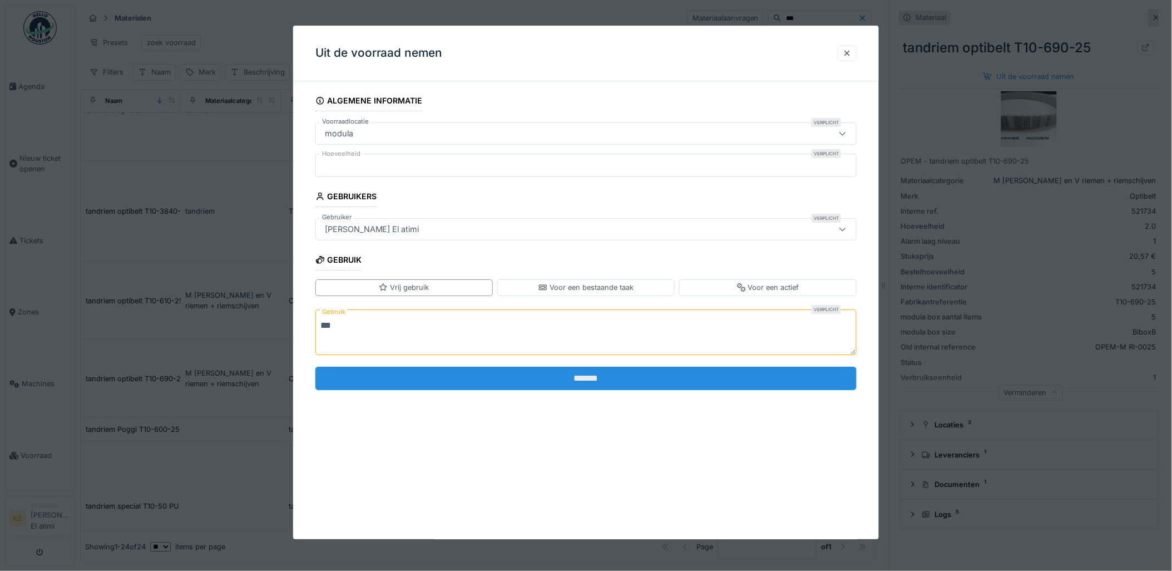
type textarea "***"
click at [566, 378] on input "*******" at bounding box center [586, 377] width 542 height 23
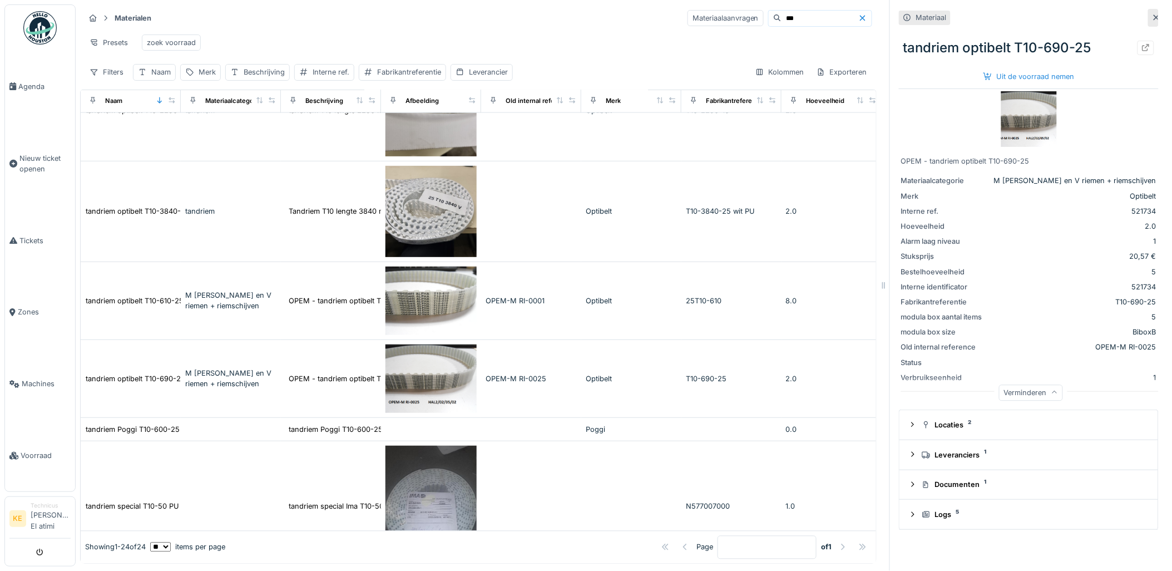
click at [781, 11] on input "***" at bounding box center [819, 19] width 77 height 16
type input "*"
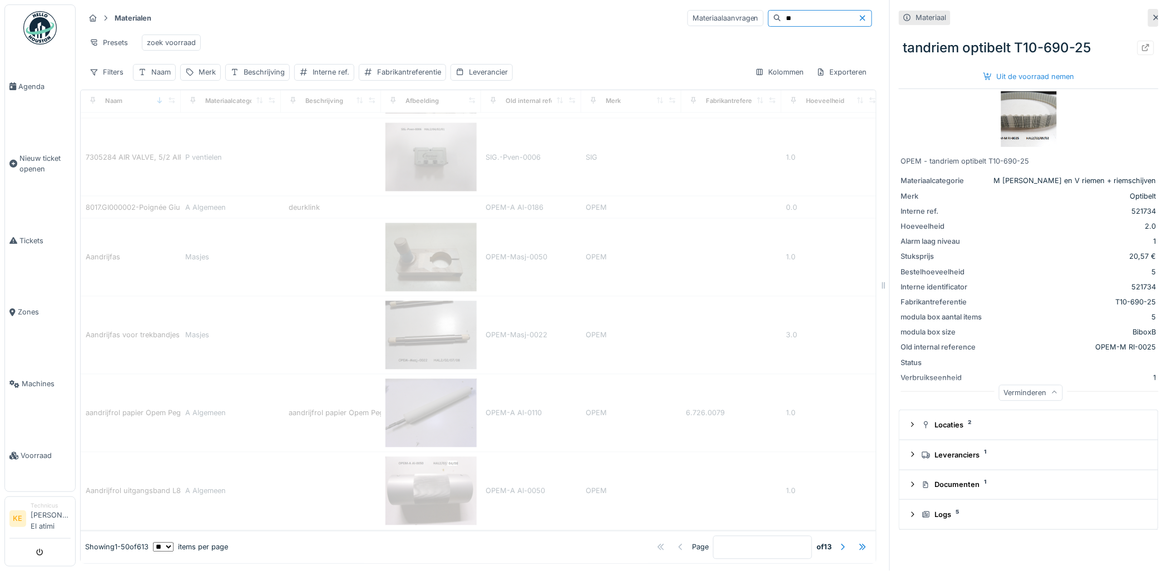
type input "*"
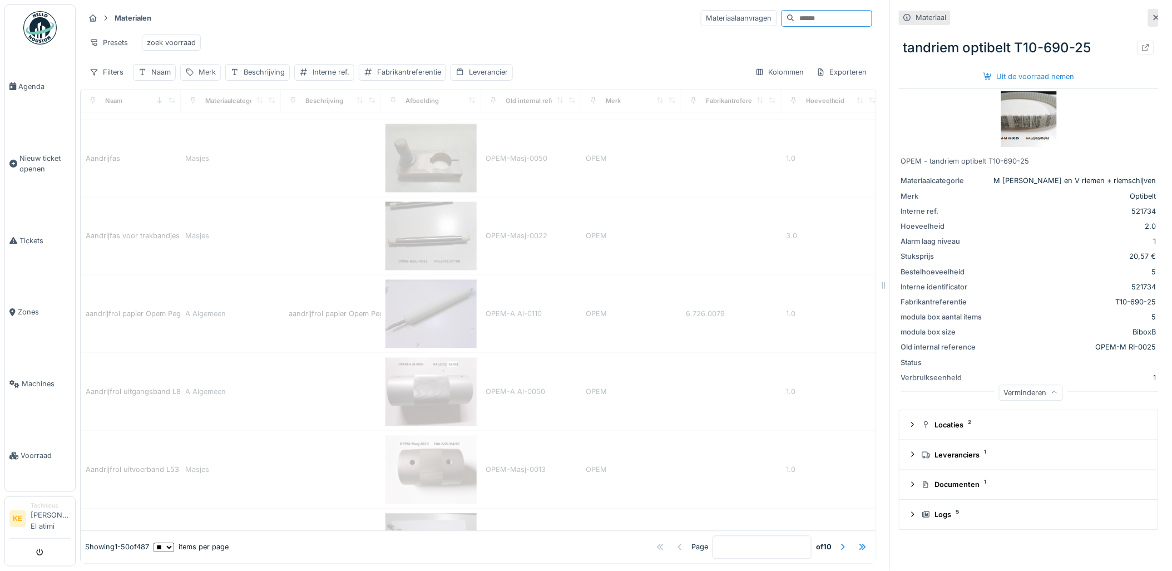
click at [202, 73] on div "Merk" at bounding box center [207, 72] width 17 height 11
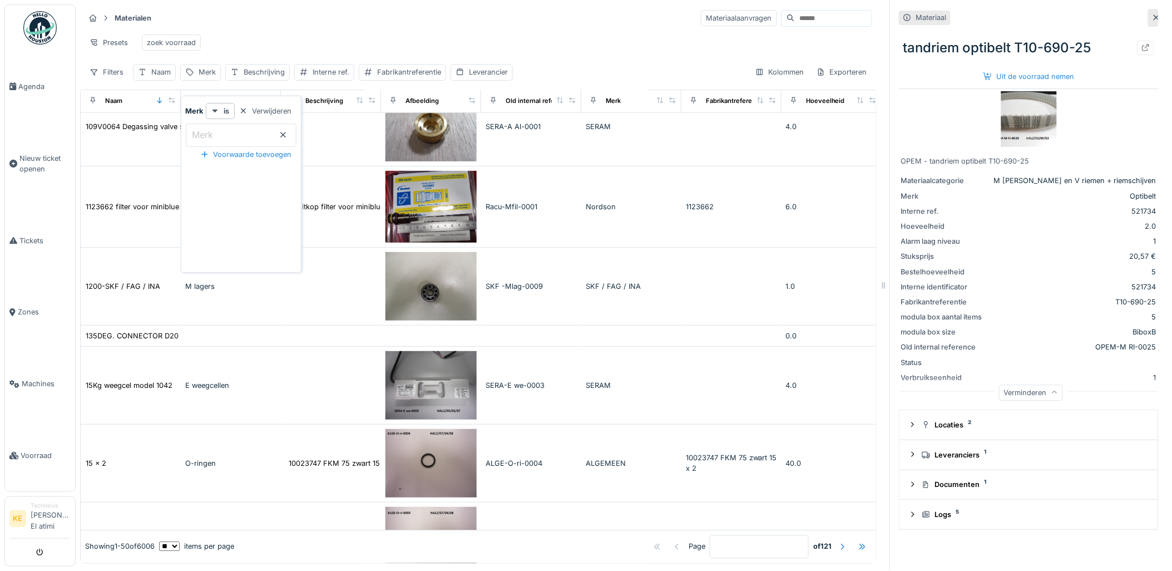
click at [245, 135] on input "Merk" at bounding box center [241, 134] width 111 height 23
type input "****"
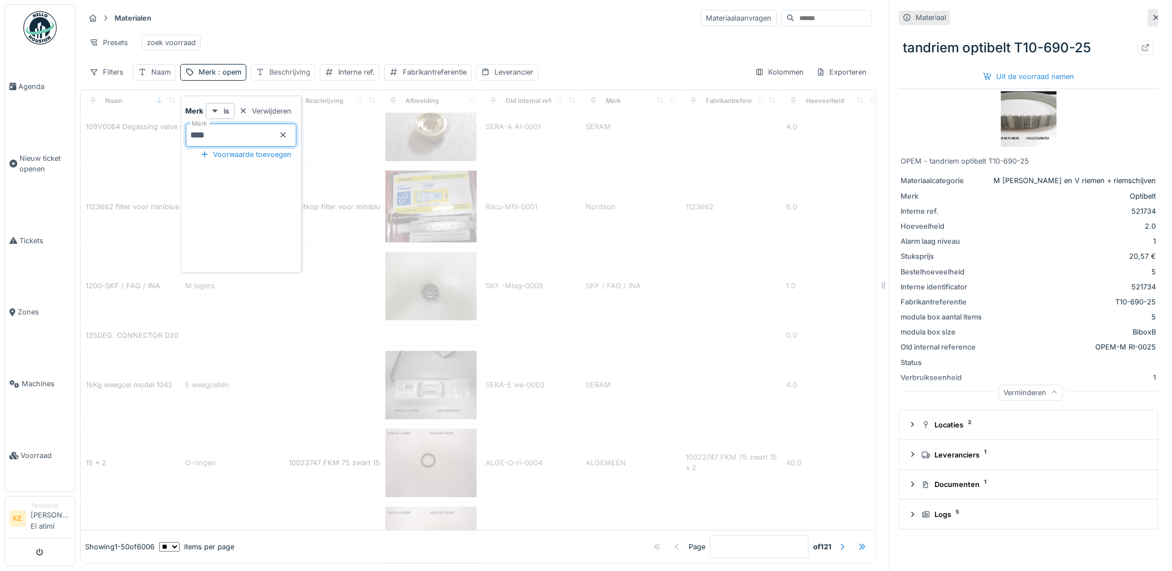
click at [280, 73] on div "Beschrijving" at bounding box center [289, 72] width 41 height 11
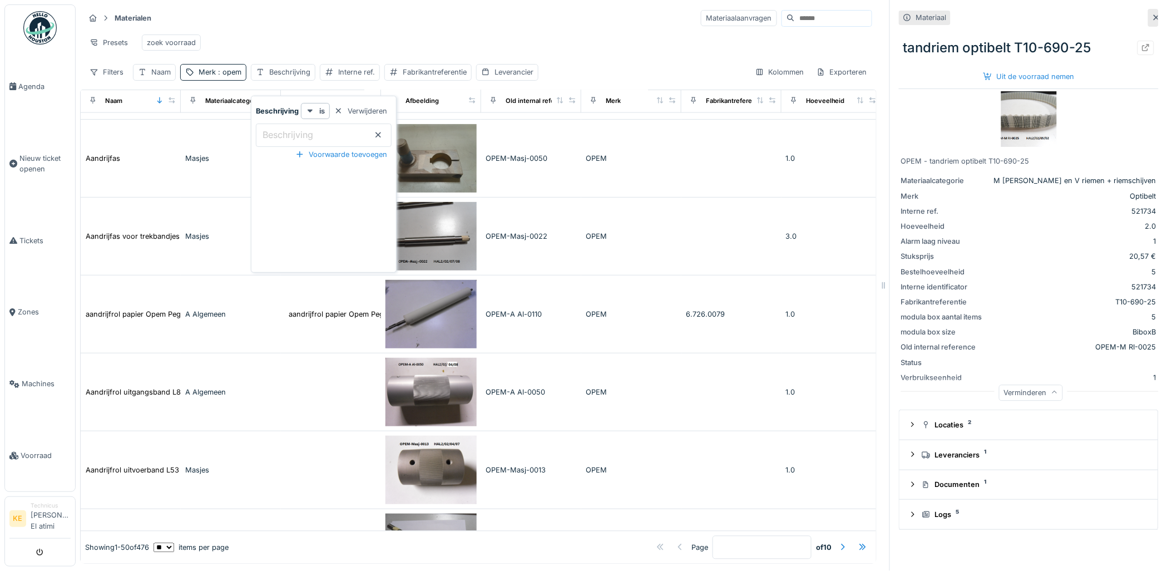
click at [277, 128] on label "Beschrijving" at bounding box center [287, 134] width 55 height 13
click at [277, 123] on input "Beschrijving" at bounding box center [324, 134] width 136 height 23
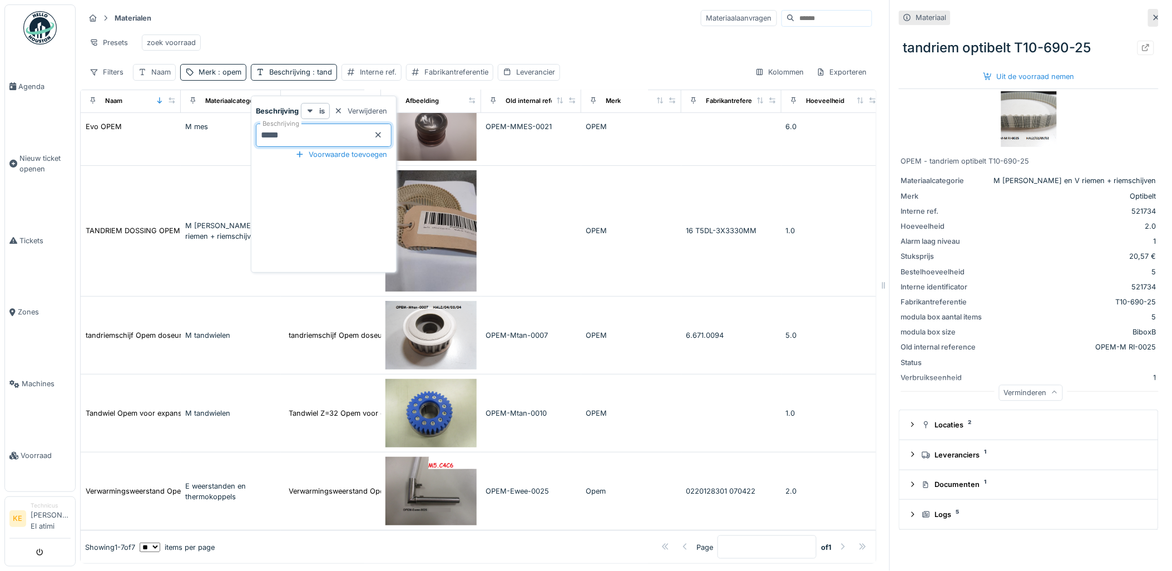
scroll to position [0, 0]
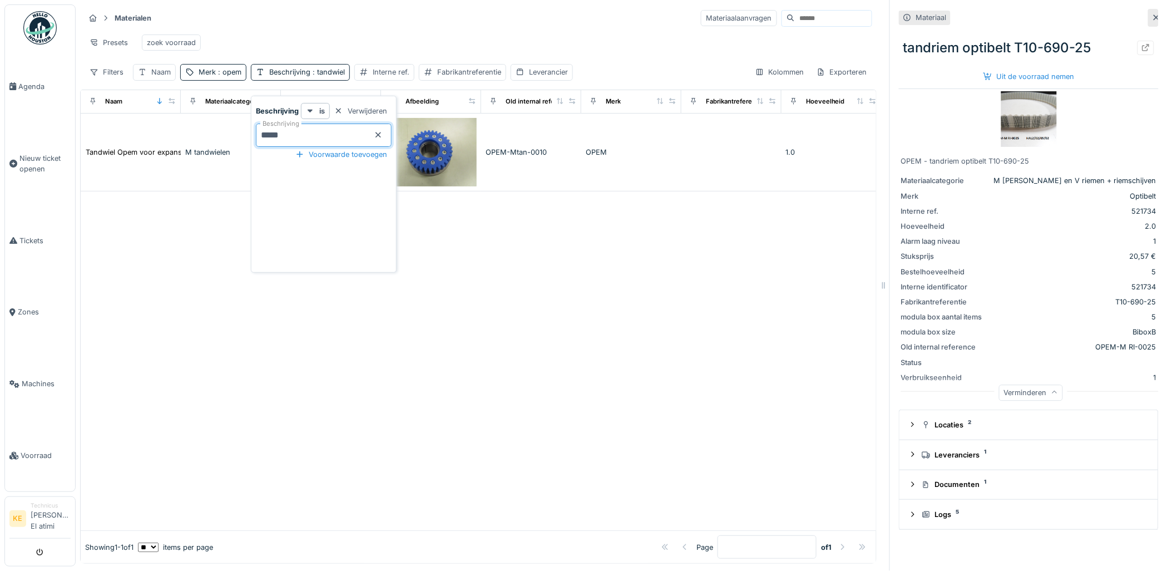
type input "****"
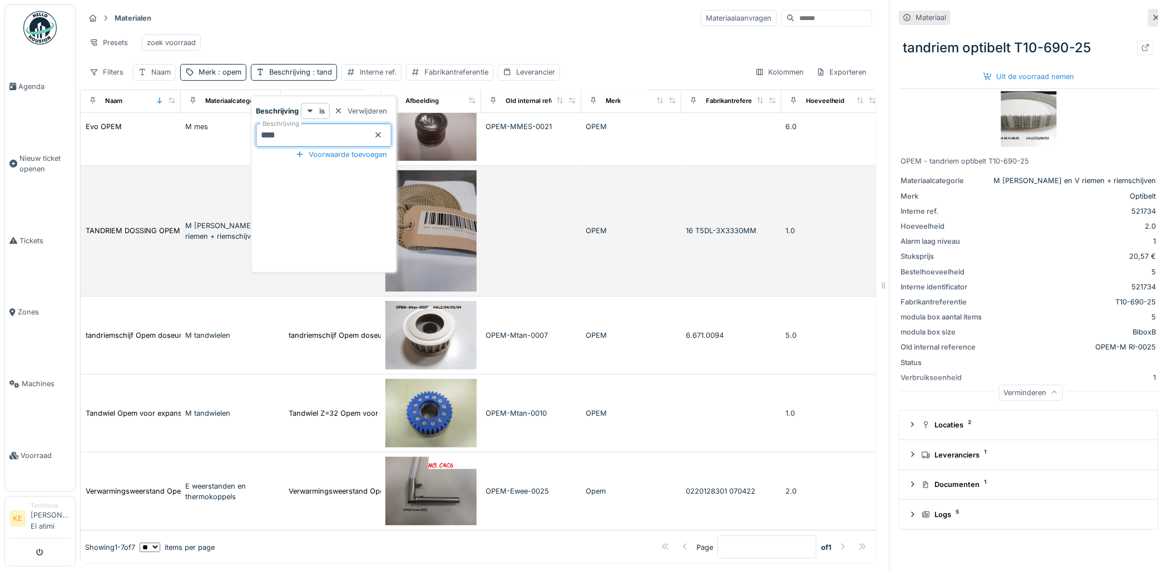
scroll to position [209, 0]
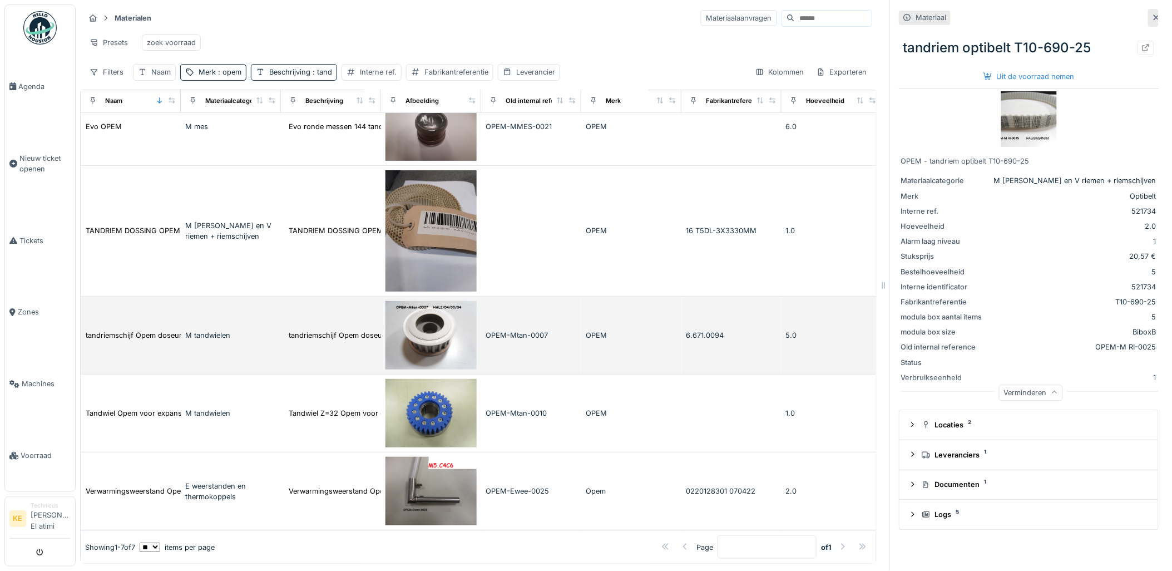
click at [226, 330] on div "M tandwielen" at bounding box center [230, 335] width 91 height 11
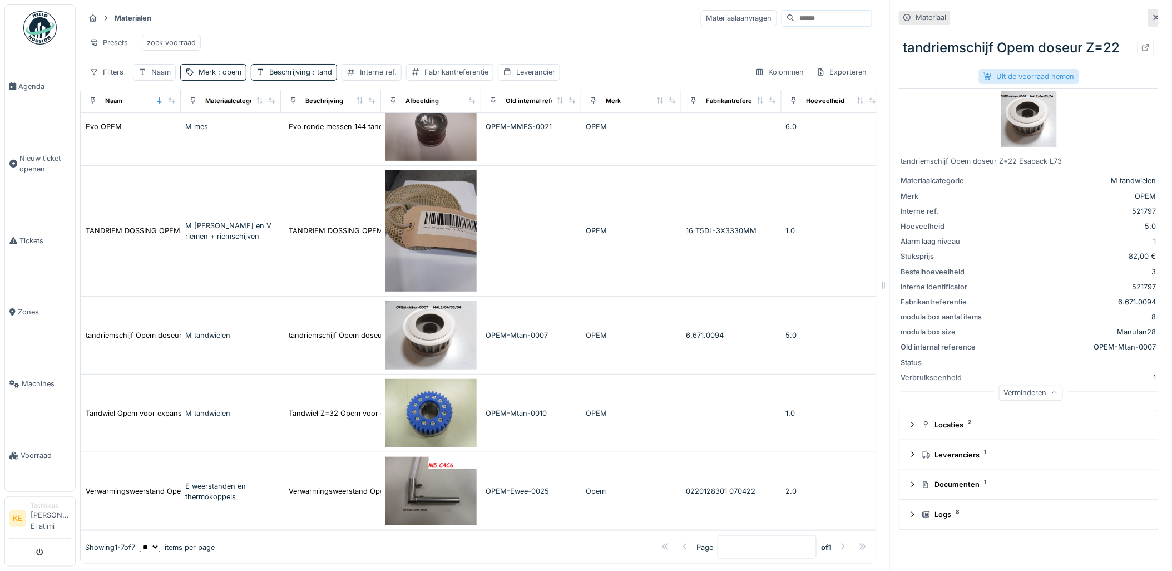
click at [1024, 69] on div "Uit de voorraad nemen" at bounding box center [1029, 76] width 100 height 15
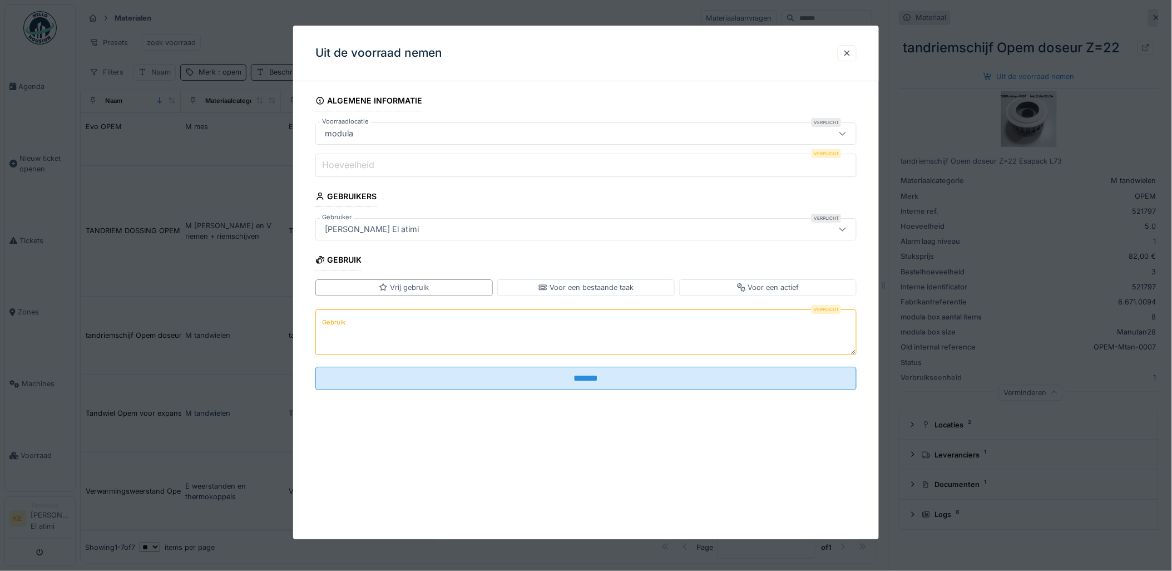
click at [573, 168] on input "Hoeveelheid" at bounding box center [586, 164] width 542 height 23
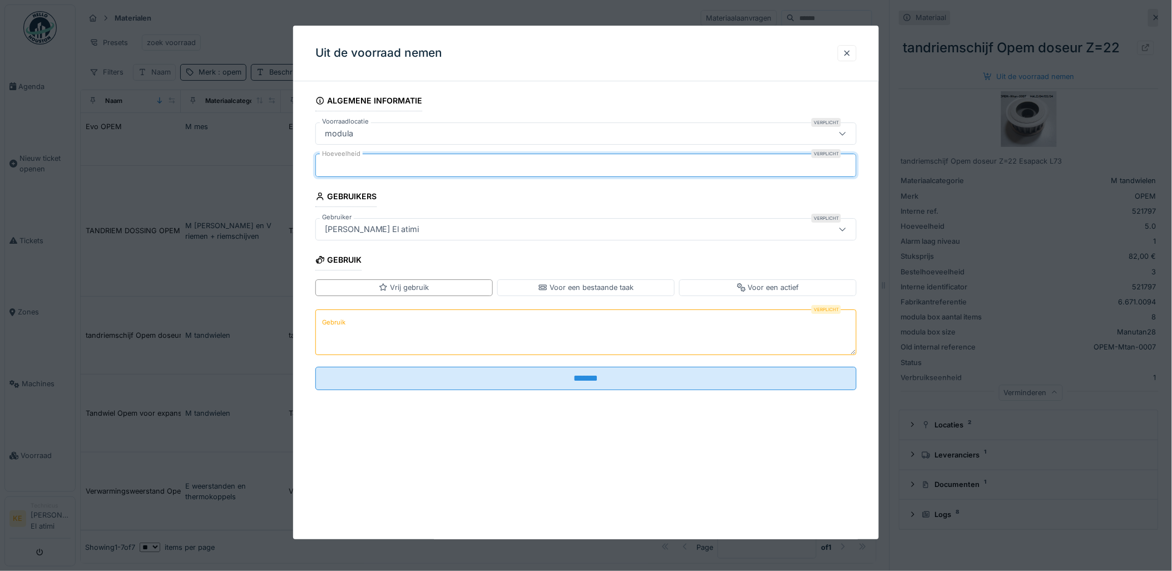
type input "*"
click at [489, 308] on fieldset "Algemene informatie Voorraadlocatie Verplicht modula ****** Hoeveelheid Verplic…" at bounding box center [586, 244] width 542 height 309
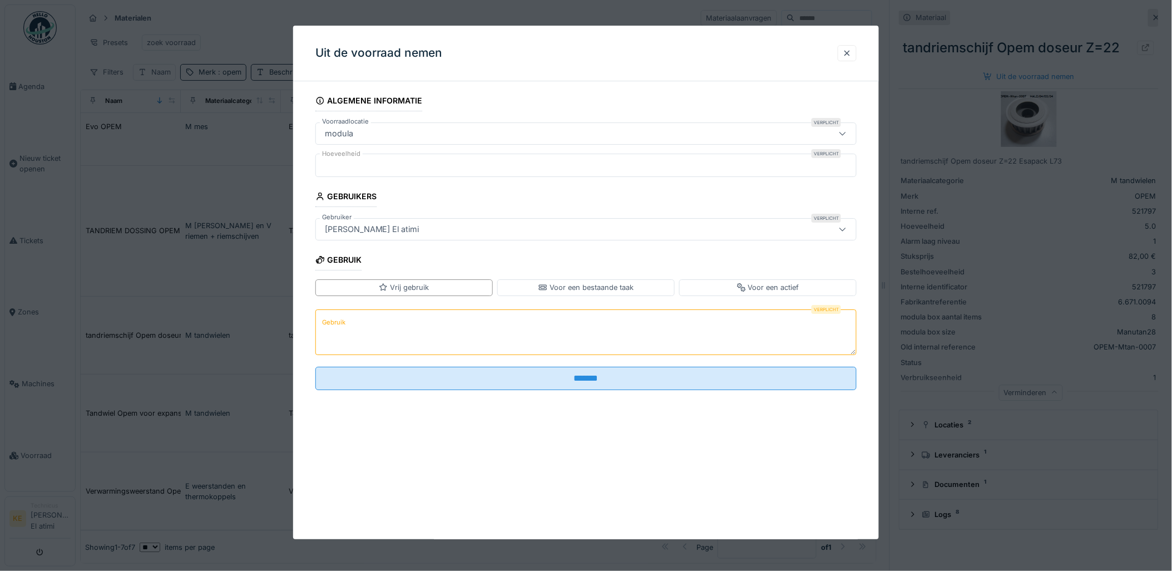
click at [450, 321] on textarea "Gebruik" at bounding box center [586, 332] width 542 height 46
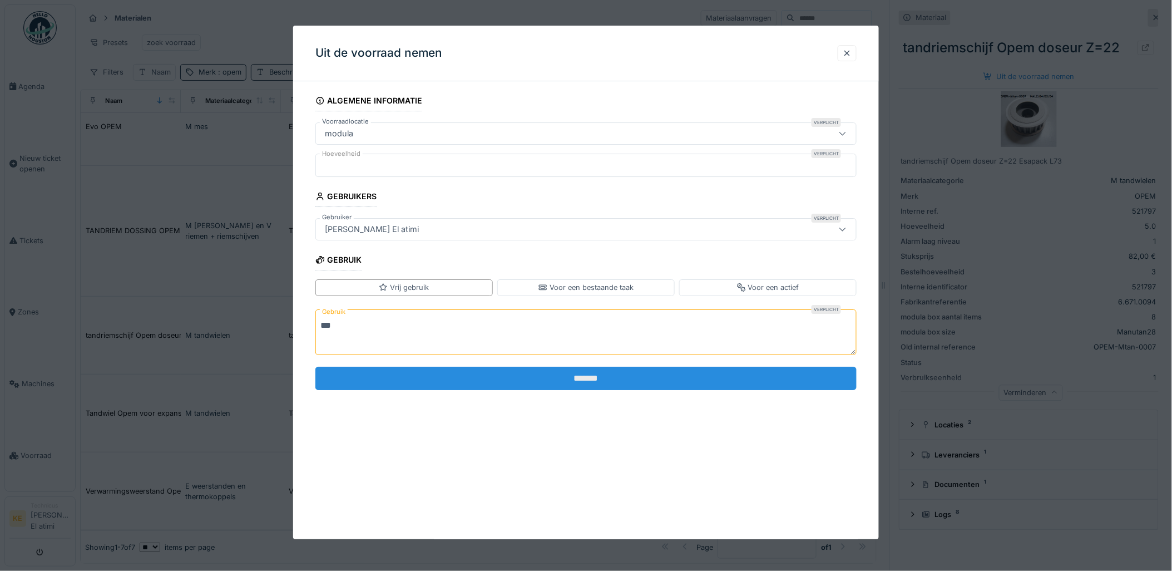
type textarea "***"
click at [556, 374] on input "*******" at bounding box center [586, 377] width 542 height 23
